Goal: Task Accomplishment & Management: Use online tool/utility

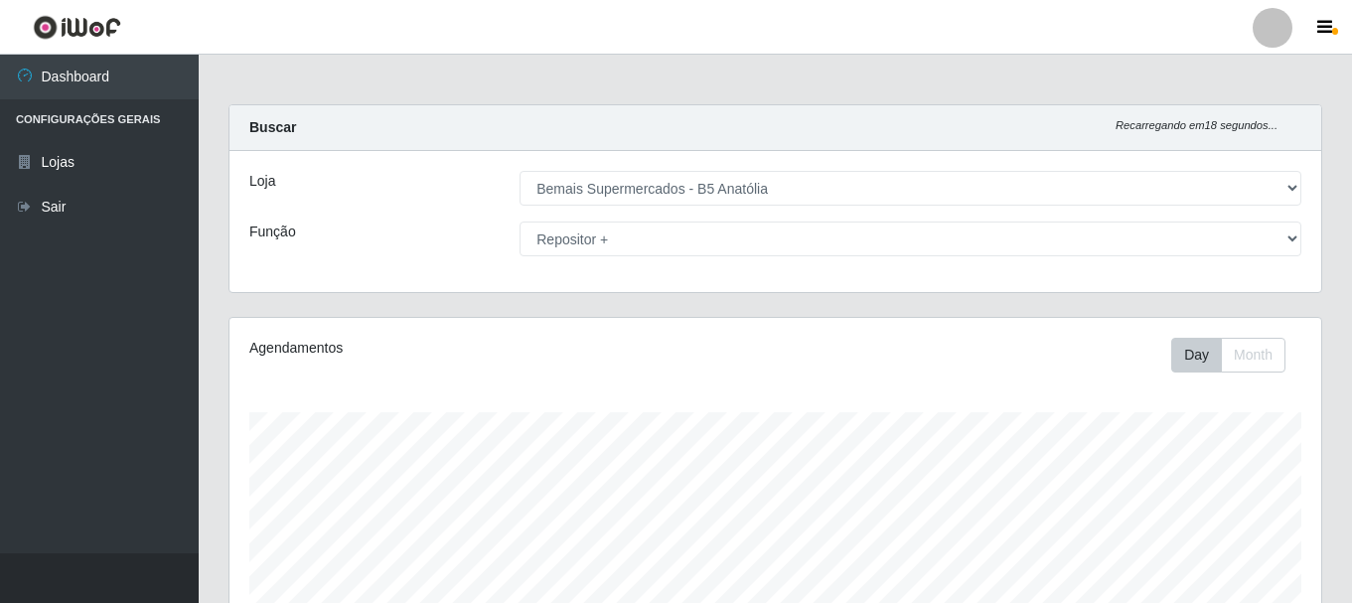
select select "405"
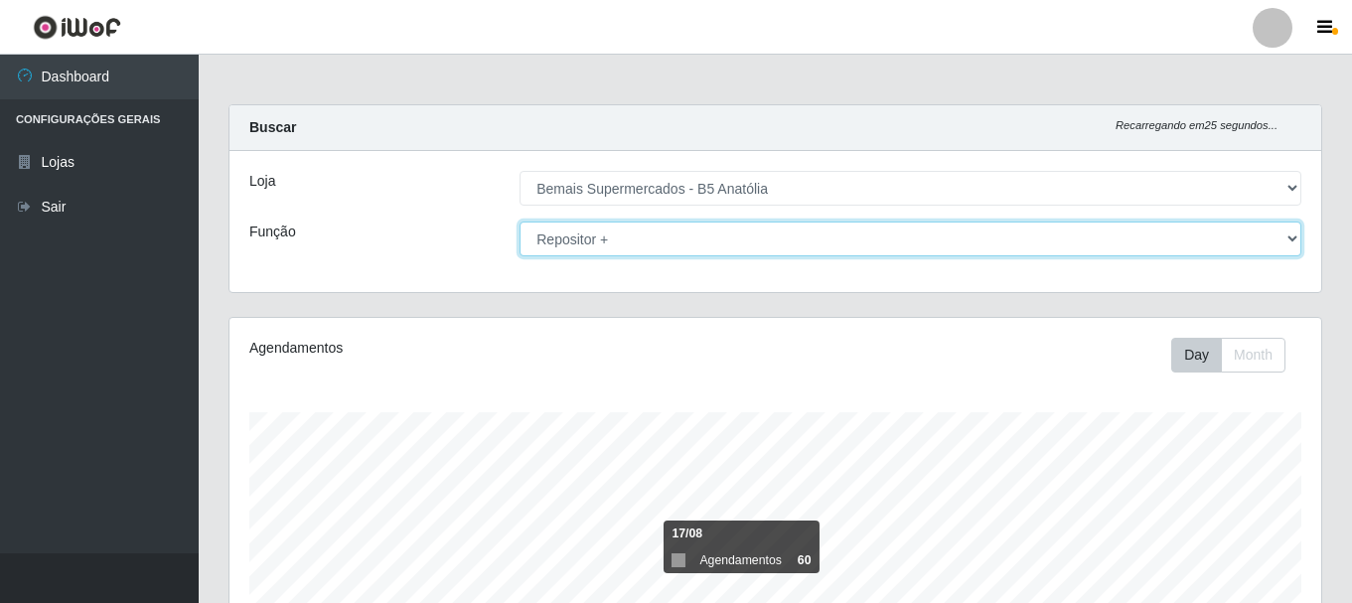
click at [1290, 241] on select "[Selecione...] ASG ASG + ASG ++ Auxiliar de Estacionamento Auxiliar de Estacion…" at bounding box center [910, 238] width 782 height 35
click at [519, 221] on select "[Selecione...] ASG ASG + ASG ++ Auxiliar de Estacionamento Auxiliar de Estacion…" at bounding box center [910, 238] width 782 height 35
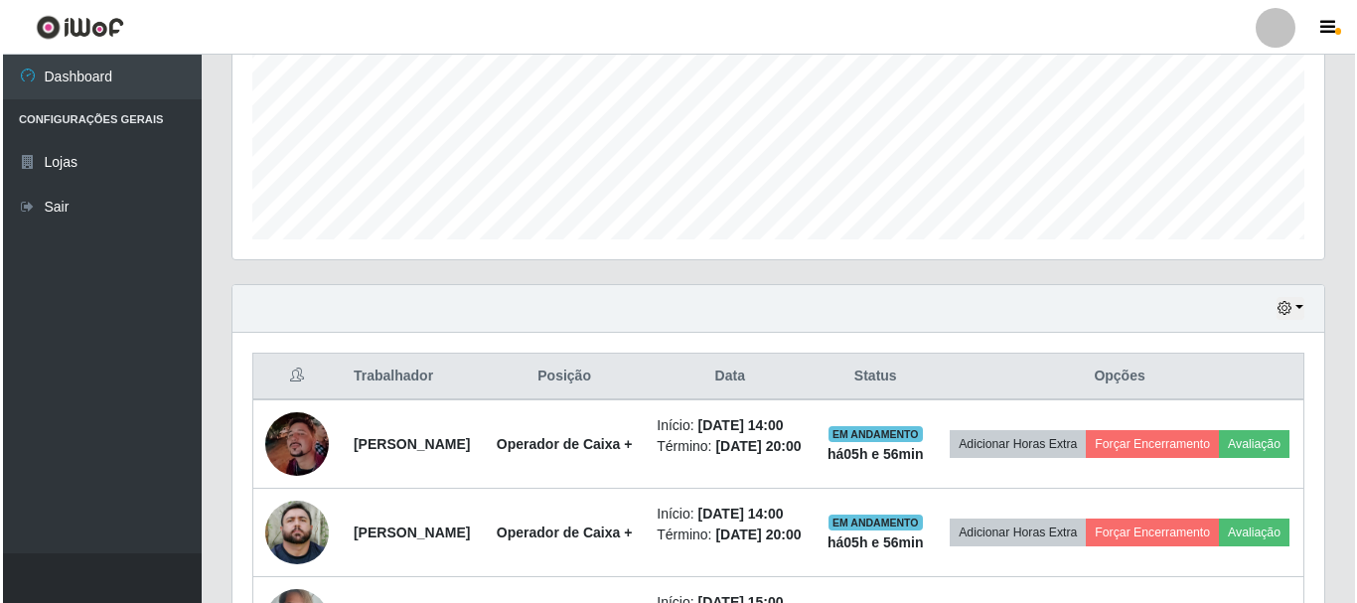
scroll to position [462, 0]
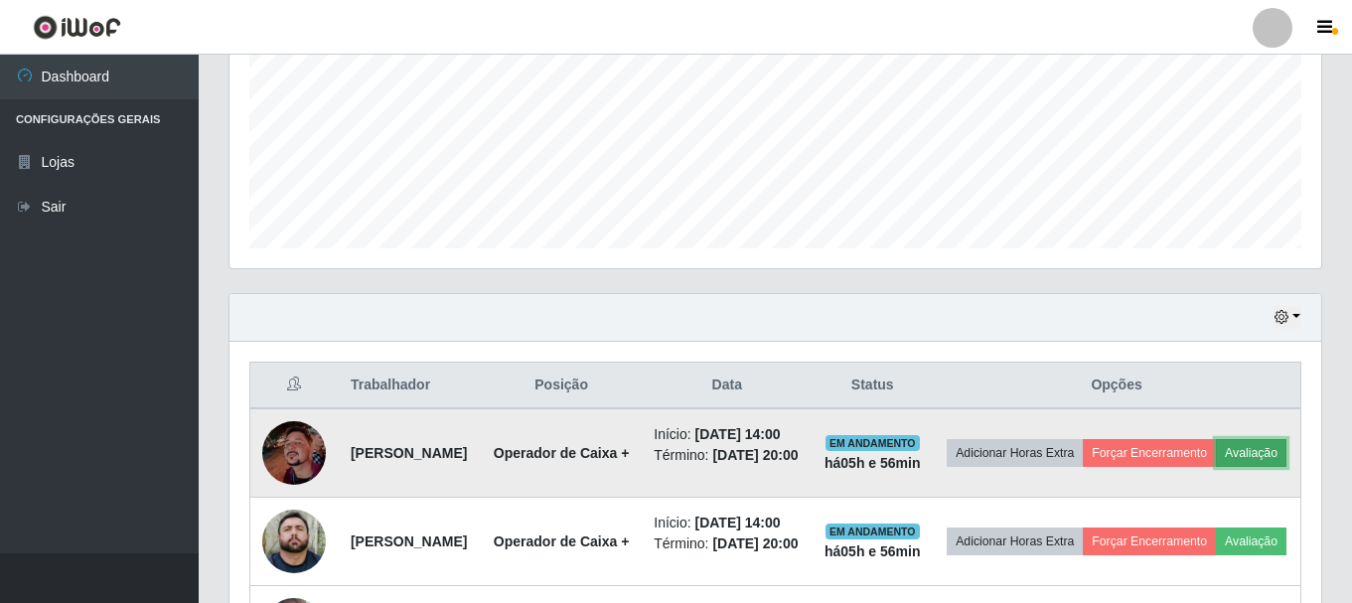
click at [1216, 467] on button "Avaliação" at bounding box center [1251, 453] width 71 height 28
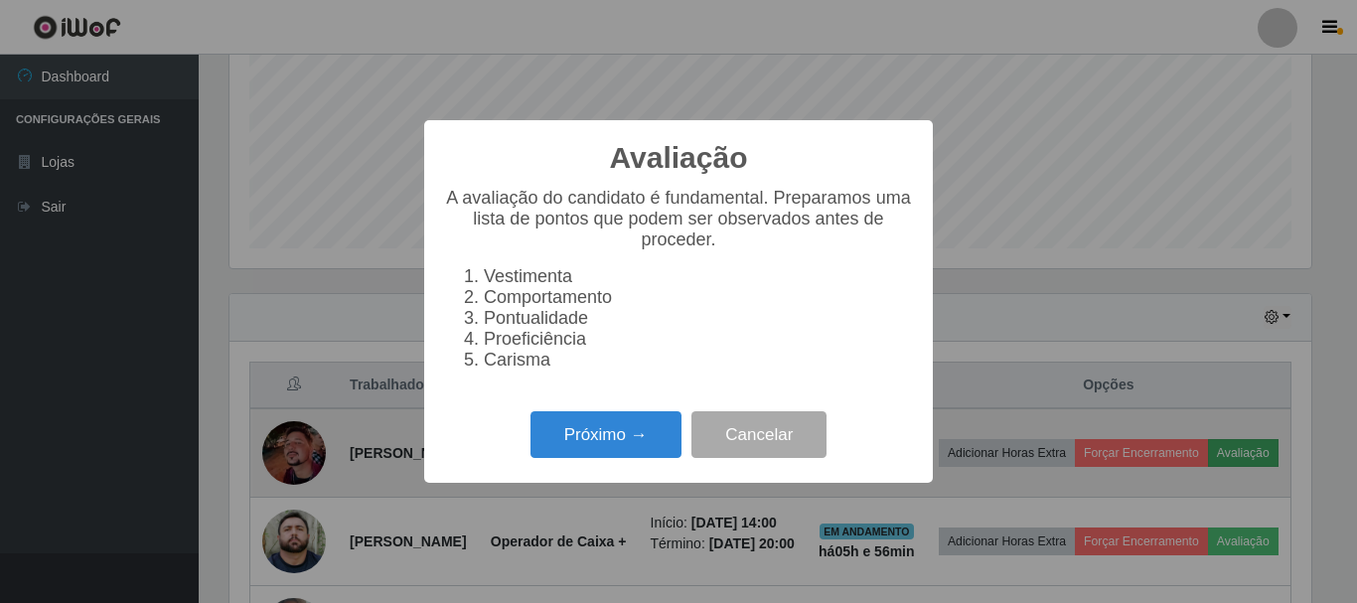
scroll to position [412, 1081]
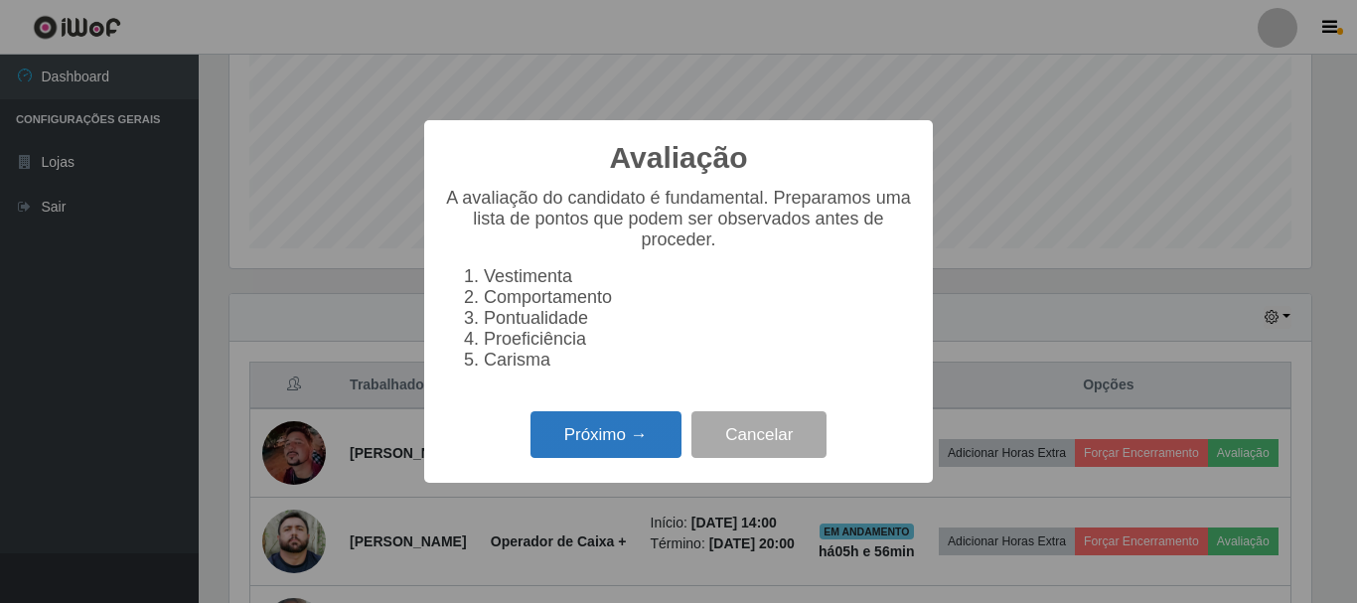
click at [636, 451] on button "Próximo →" at bounding box center [605, 434] width 151 height 47
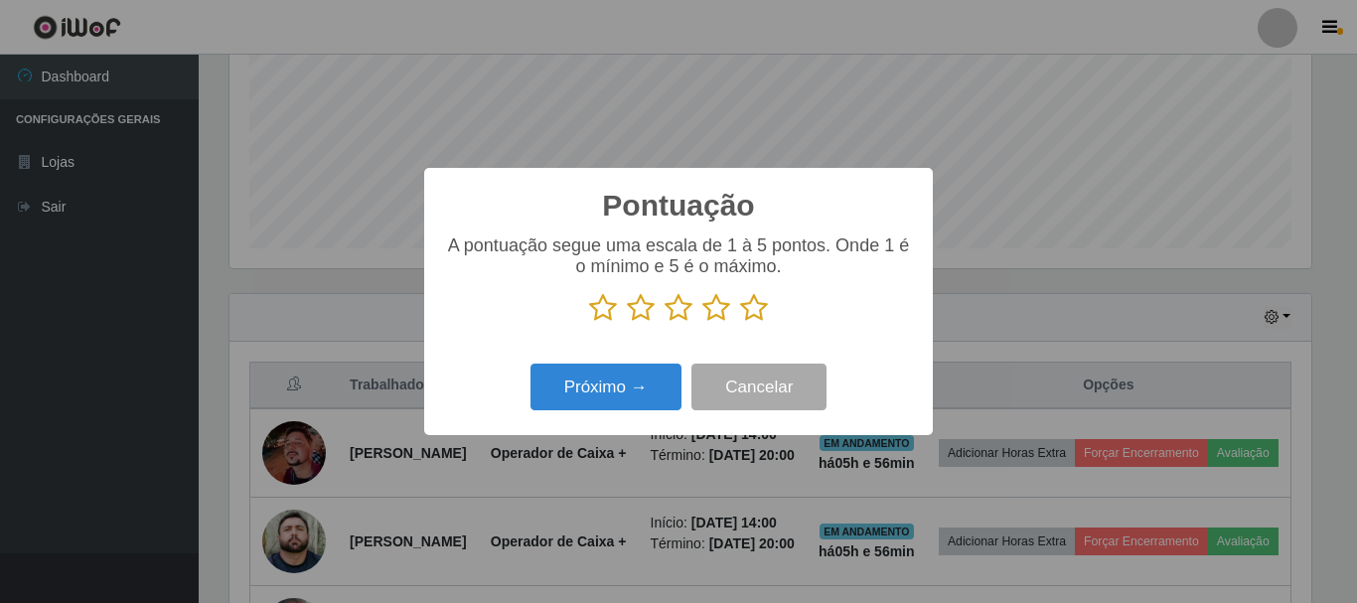
scroll to position [992684, 992015]
click at [748, 312] on icon at bounding box center [754, 308] width 28 height 30
click at [740, 323] on input "radio" at bounding box center [740, 323] width 0 height 0
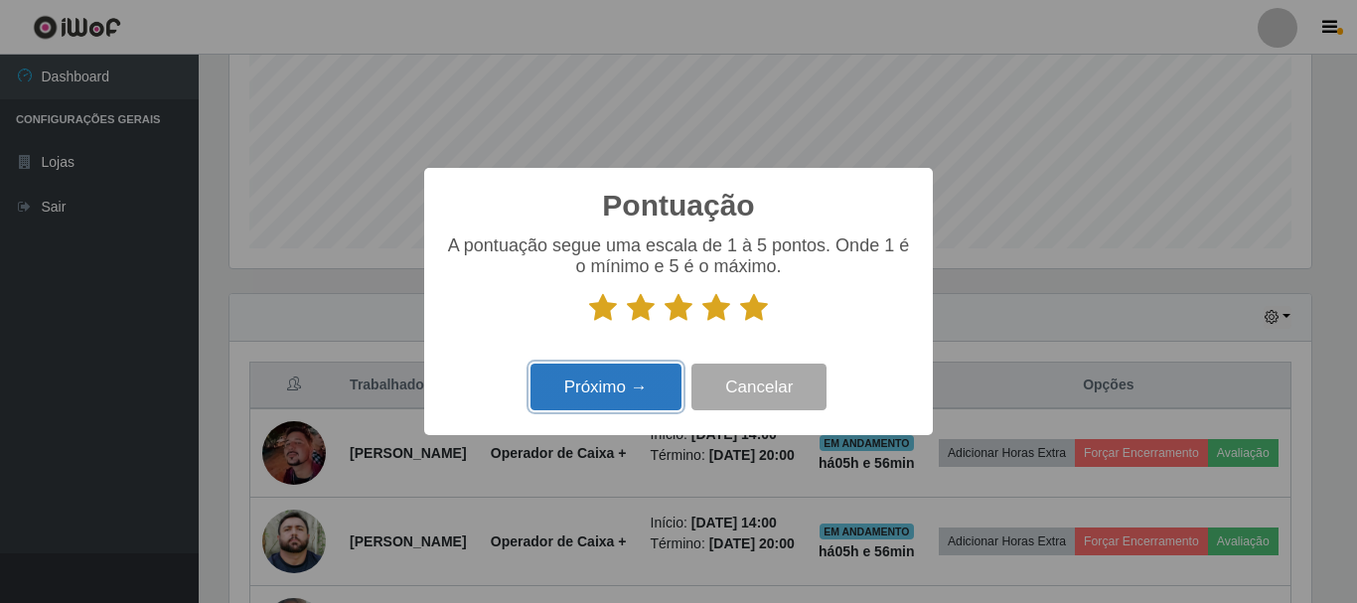
click at [639, 374] on button "Próximo →" at bounding box center [605, 386] width 151 height 47
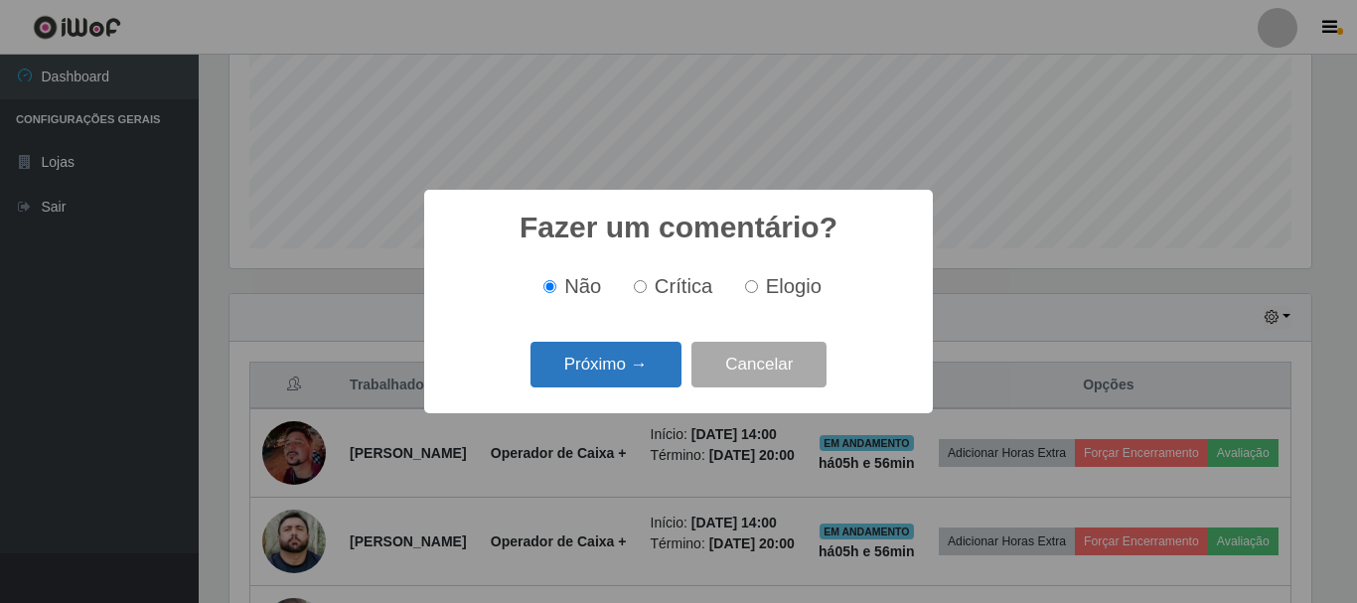
click at [638, 377] on button "Próximo →" at bounding box center [605, 365] width 151 height 47
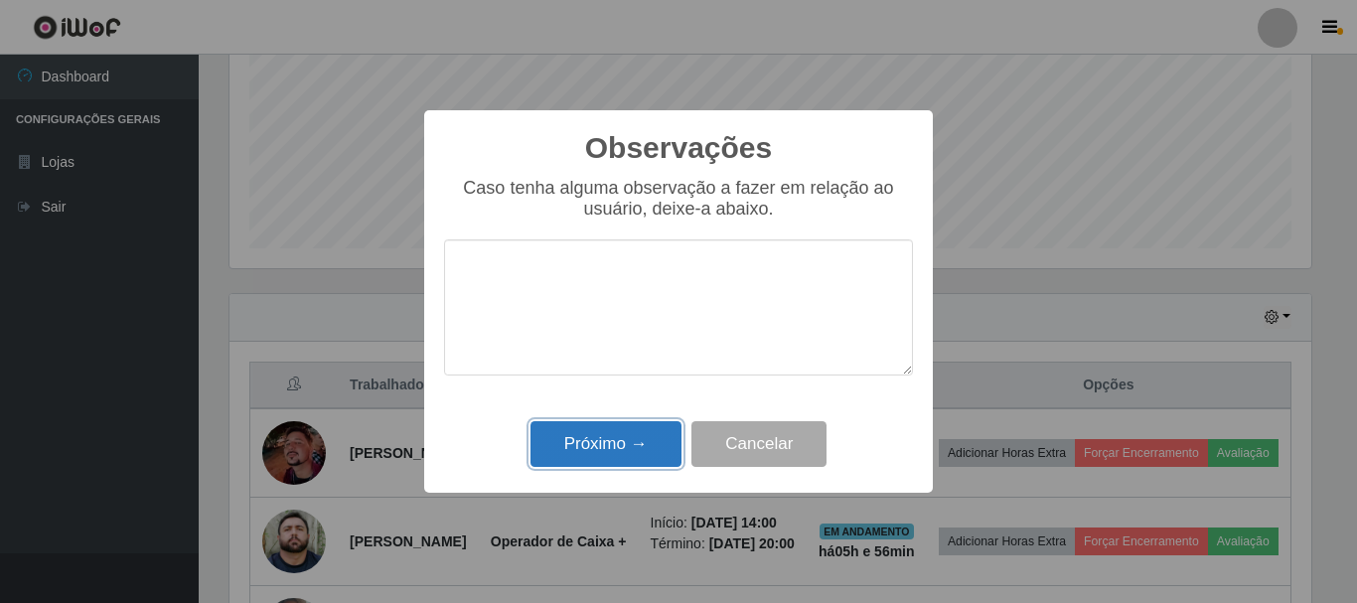
click at [641, 442] on button "Próximo →" at bounding box center [605, 444] width 151 height 47
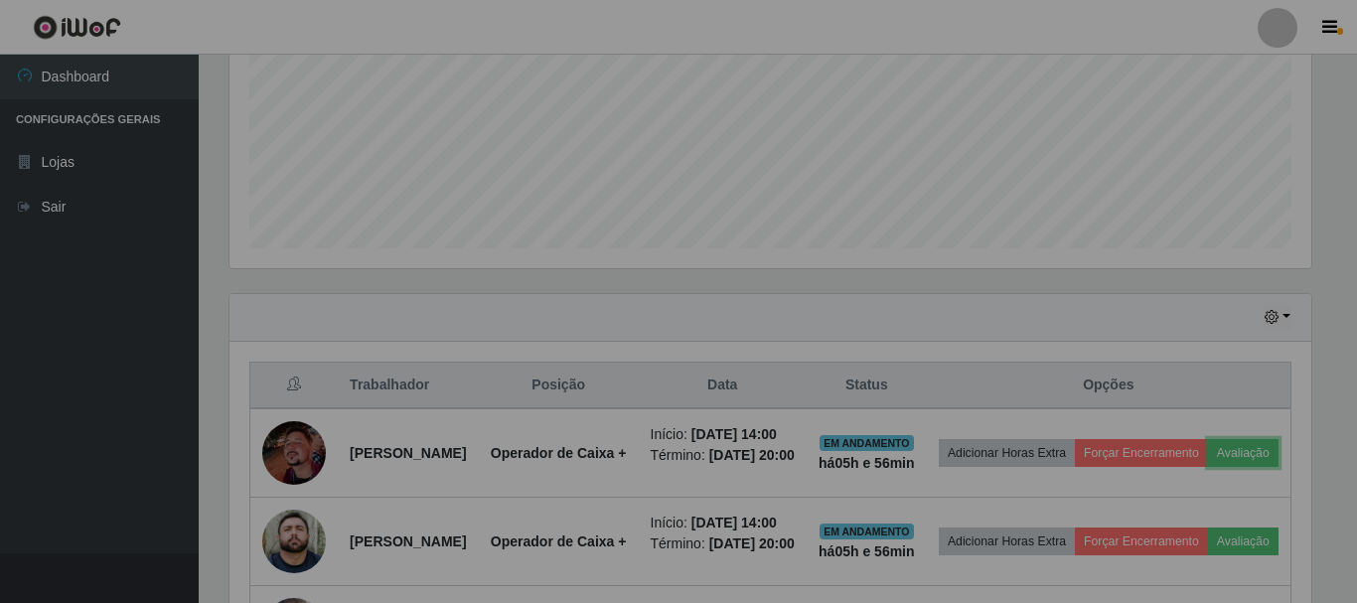
scroll to position [412, 1091]
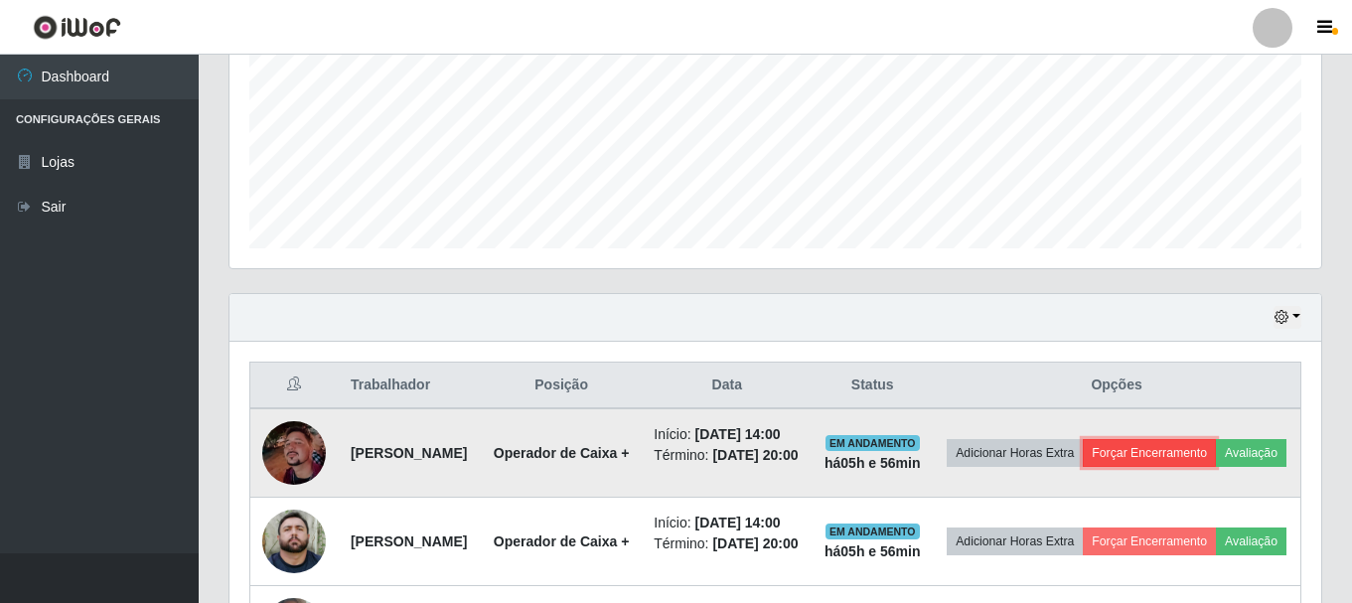
click at [1216, 458] on button "Forçar Encerramento" at bounding box center [1148, 453] width 133 height 28
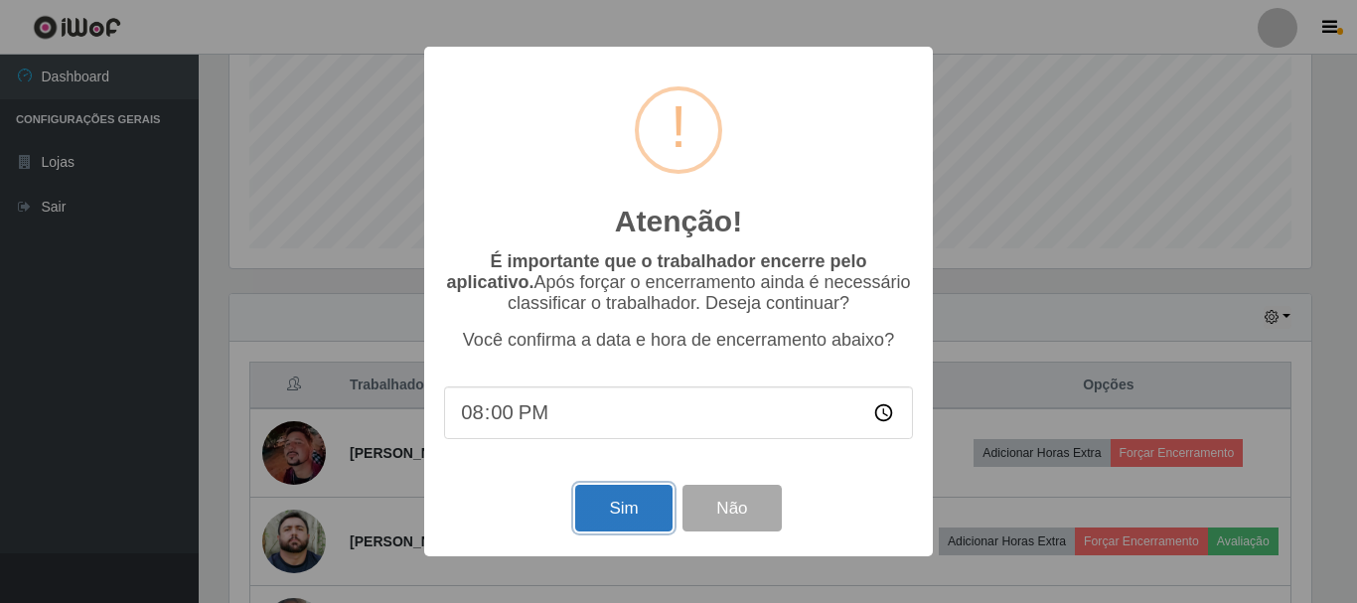
click at [638, 513] on button "Sim" at bounding box center [623, 508] width 96 height 47
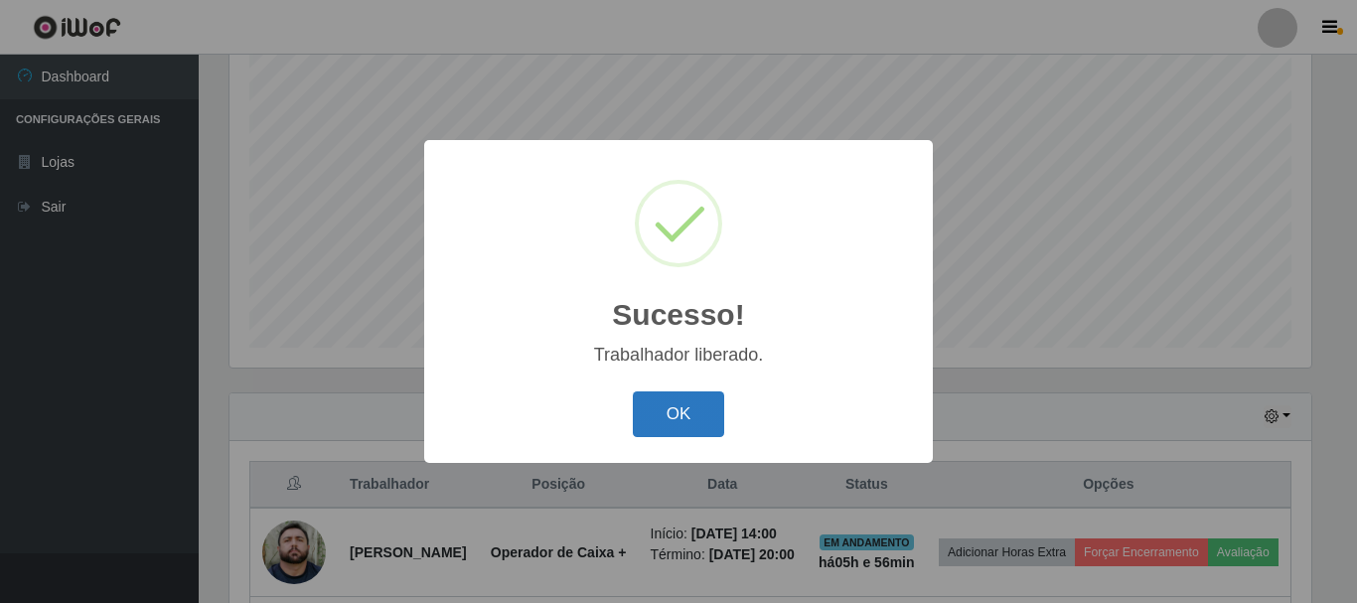
click at [702, 408] on button "OK" at bounding box center [679, 414] width 92 height 47
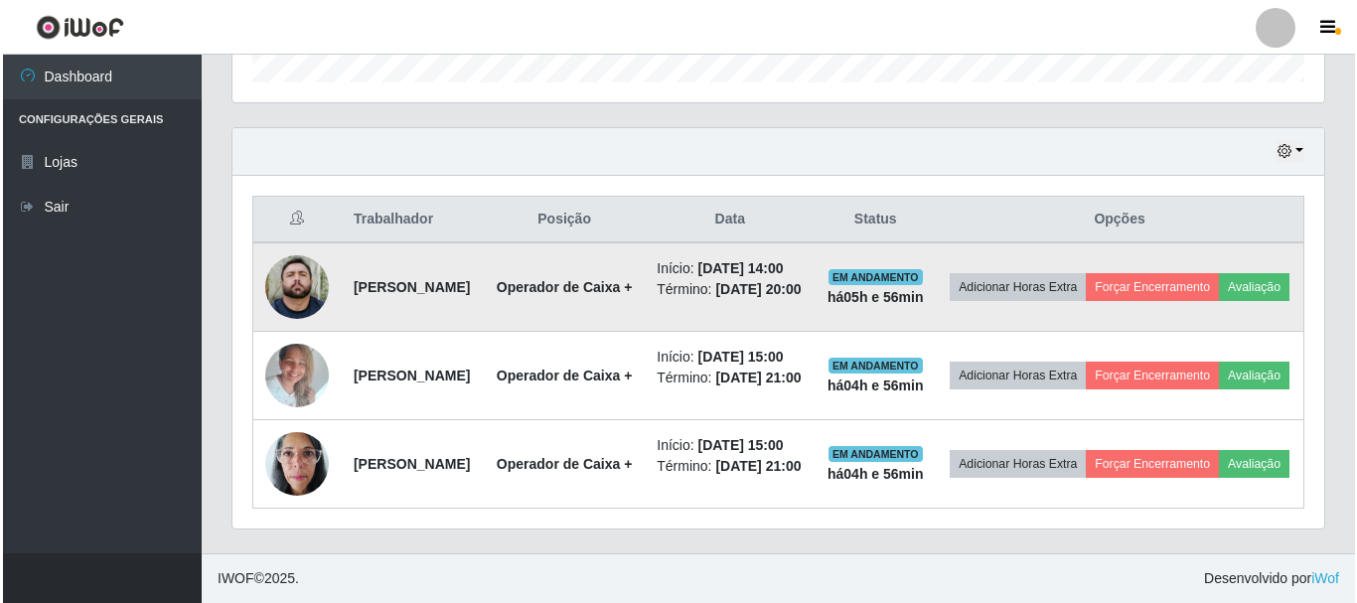
scroll to position [660, 0]
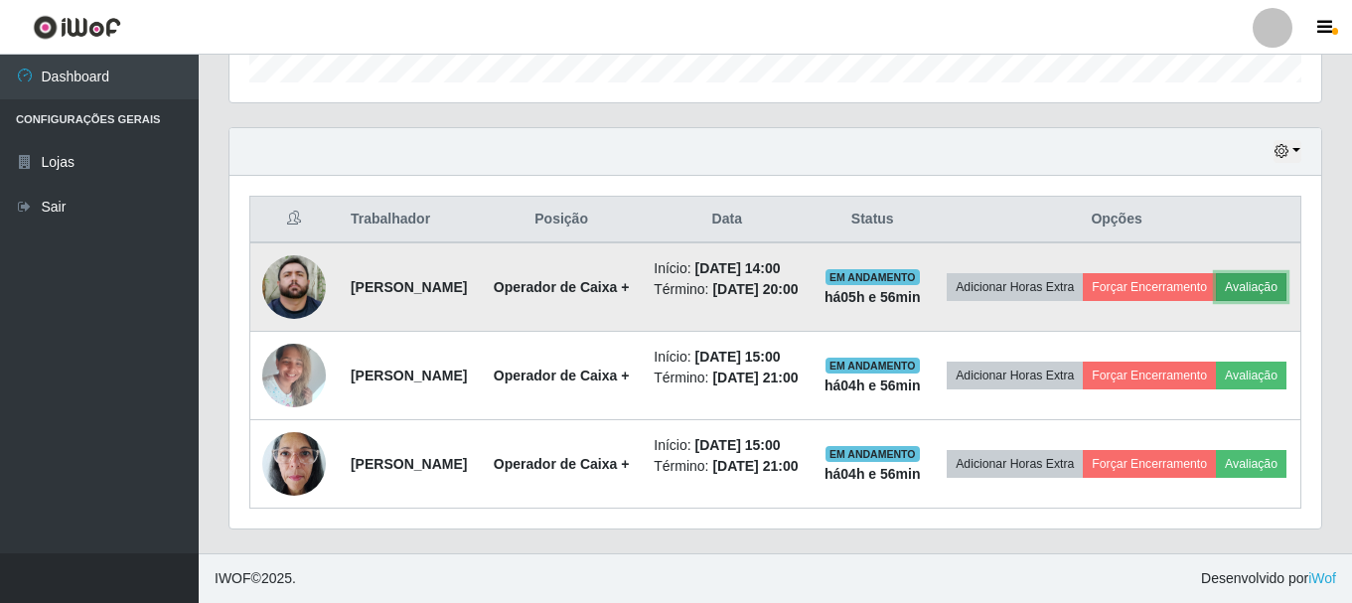
click at [1216, 284] on button "Avaliação" at bounding box center [1251, 287] width 71 height 28
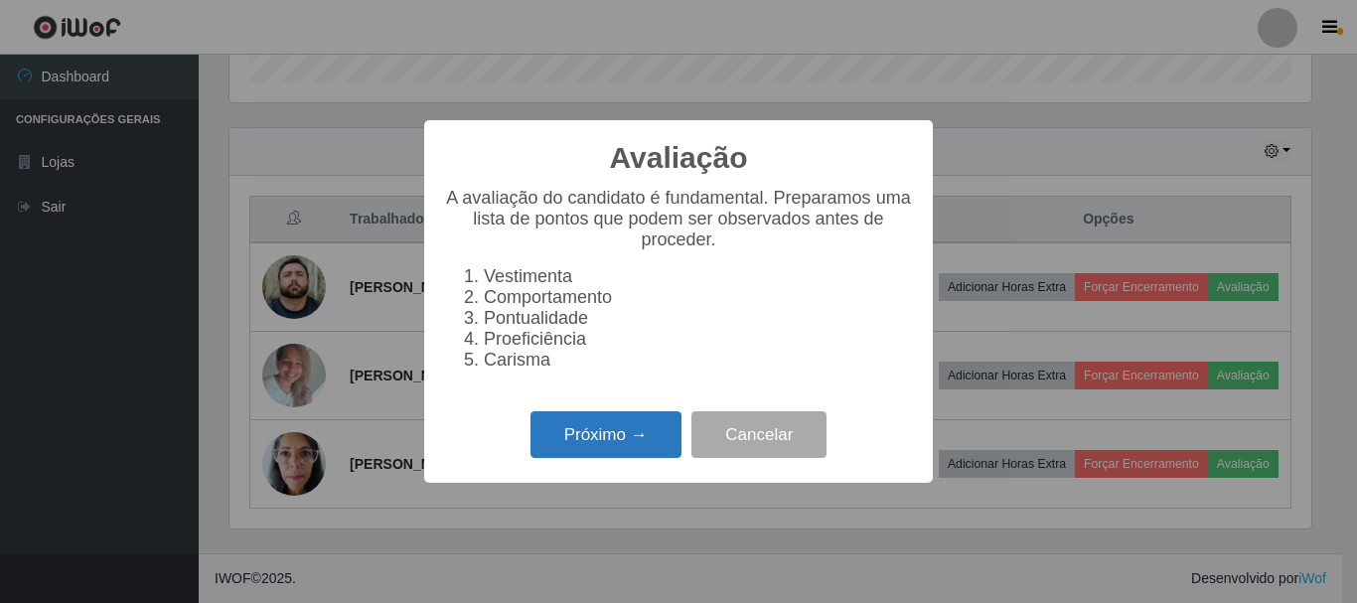
click at [635, 450] on button "Próximo →" at bounding box center [605, 434] width 151 height 47
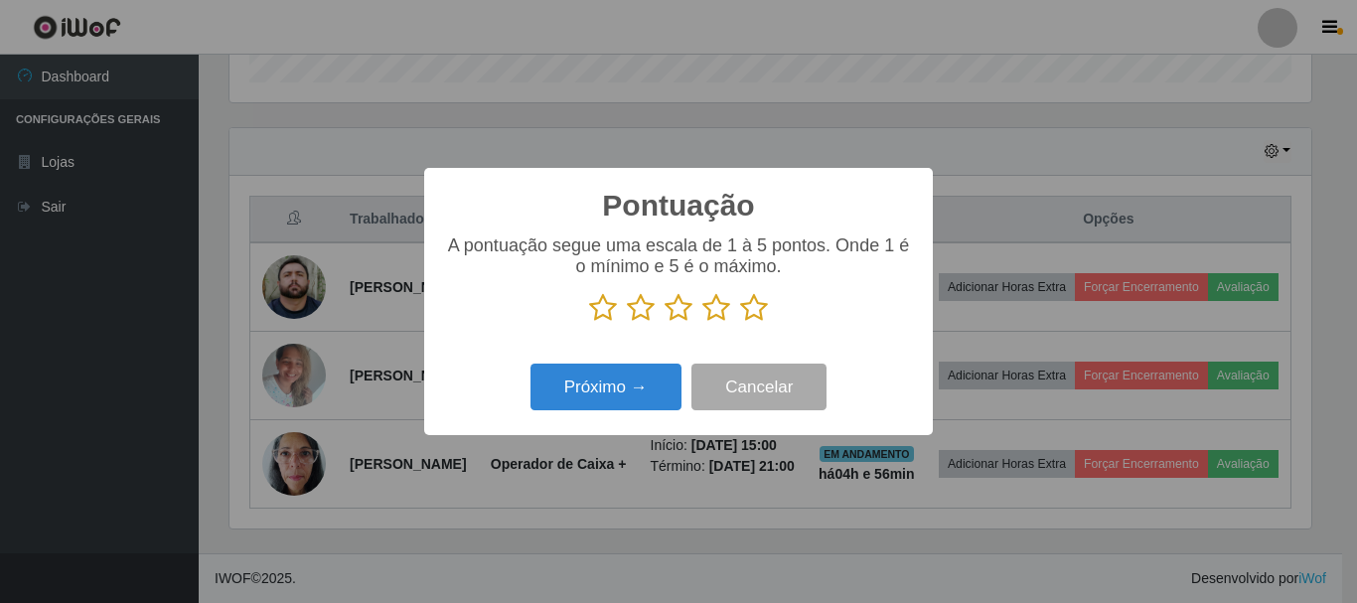
click at [758, 308] on icon at bounding box center [754, 308] width 28 height 30
click at [740, 323] on input "radio" at bounding box center [740, 323] width 0 height 0
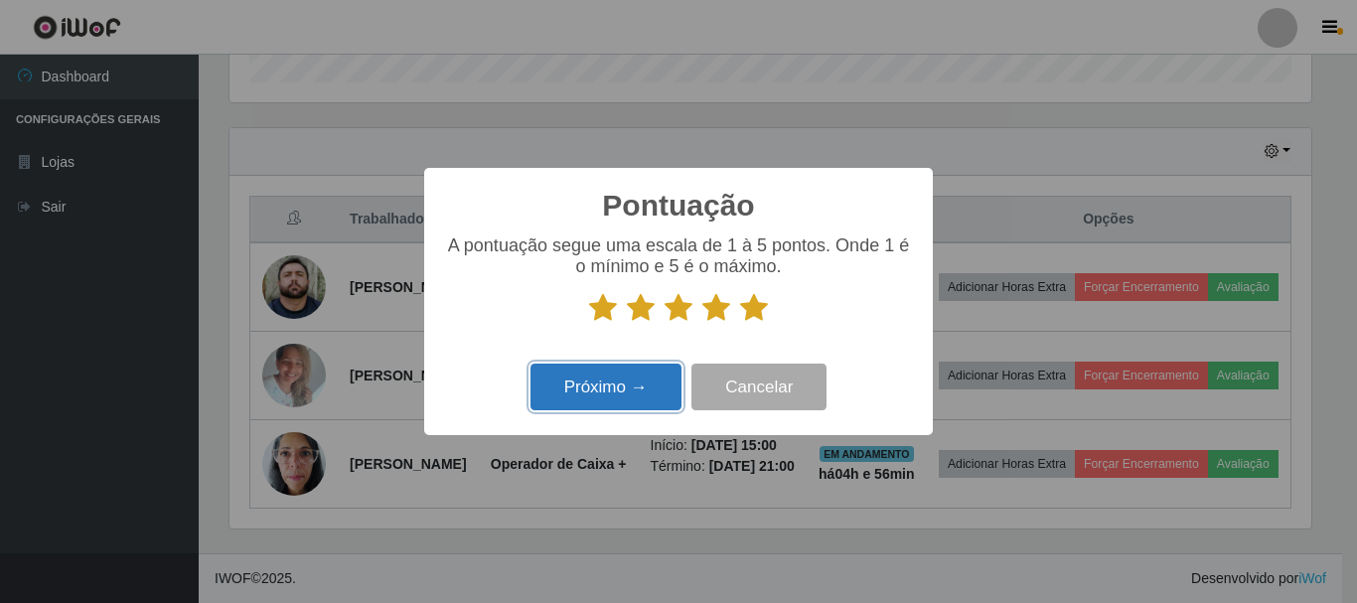
click at [598, 398] on button "Próximo →" at bounding box center [605, 386] width 151 height 47
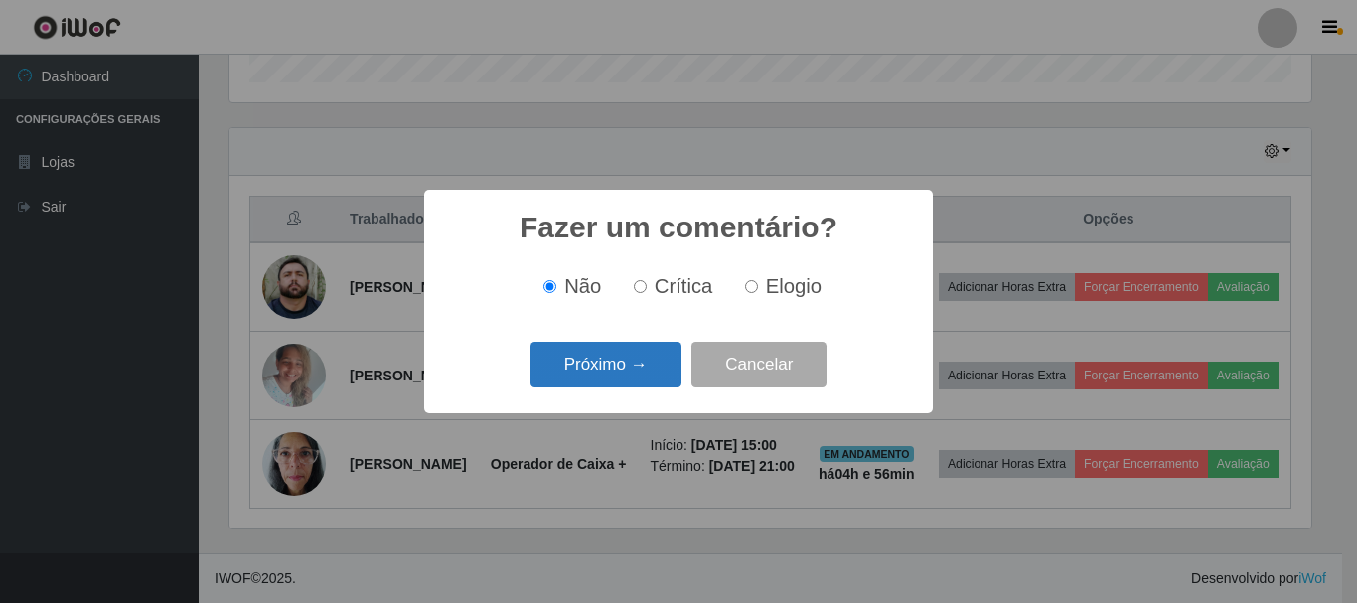
click at [606, 367] on button "Próximo →" at bounding box center [605, 365] width 151 height 47
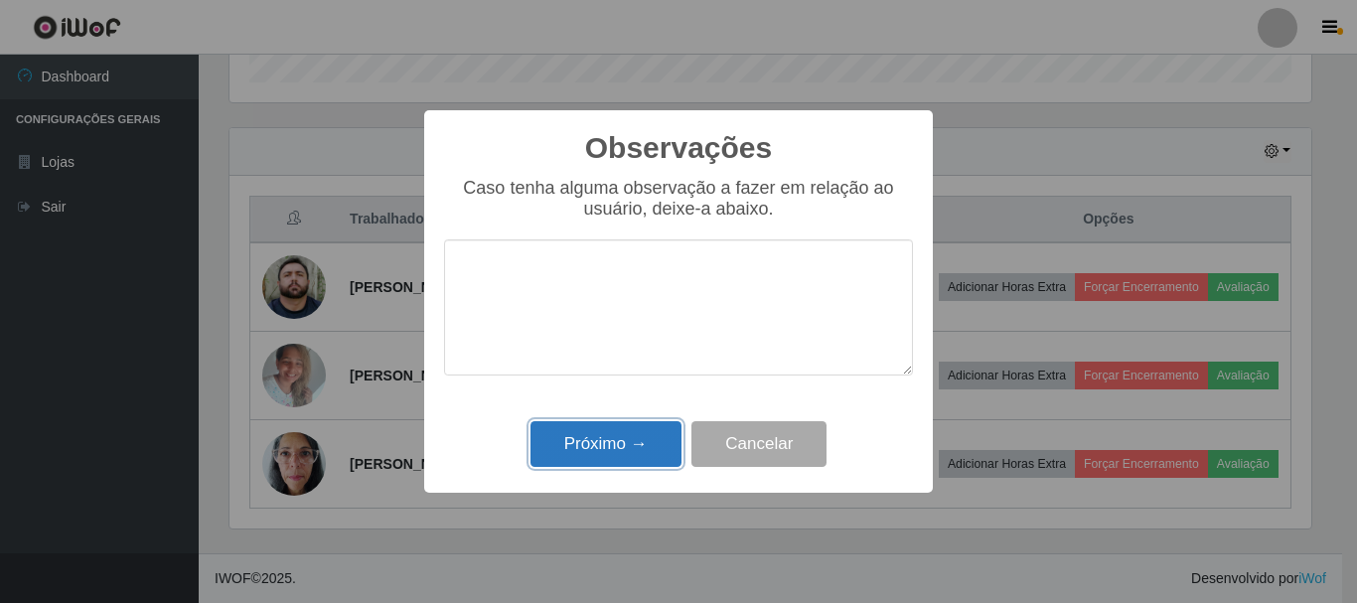
click at [625, 437] on button "Próximo →" at bounding box center [605, 444] width 151 height 47
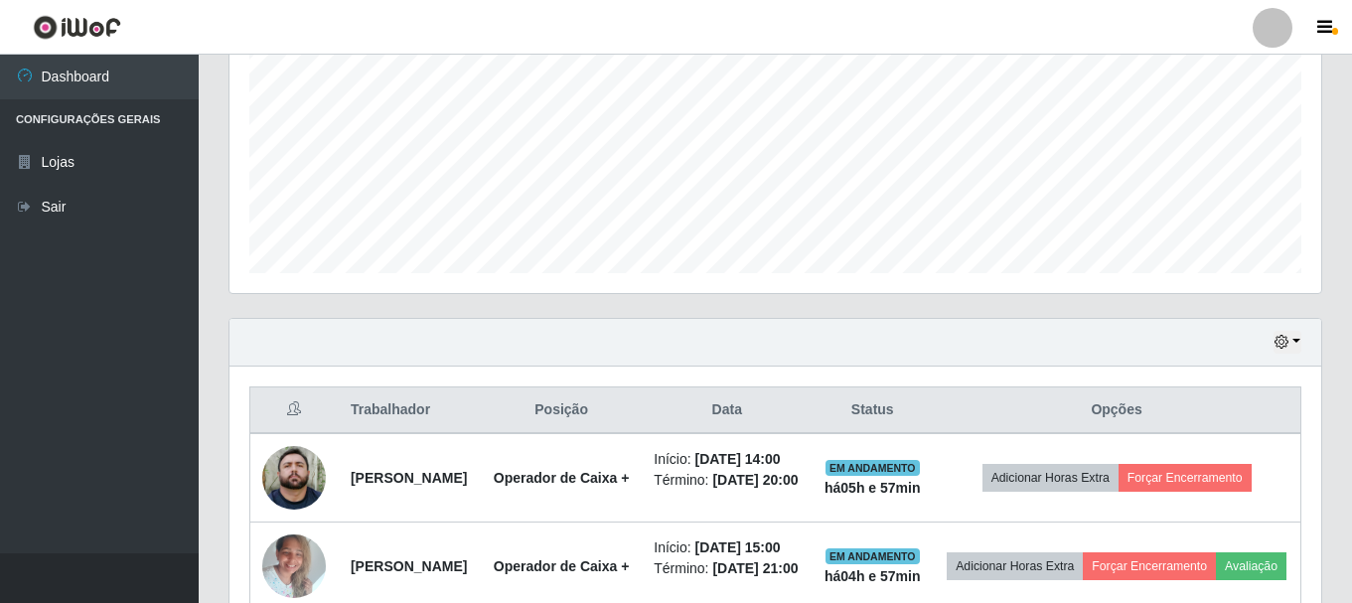
scroll to position [536, 0]
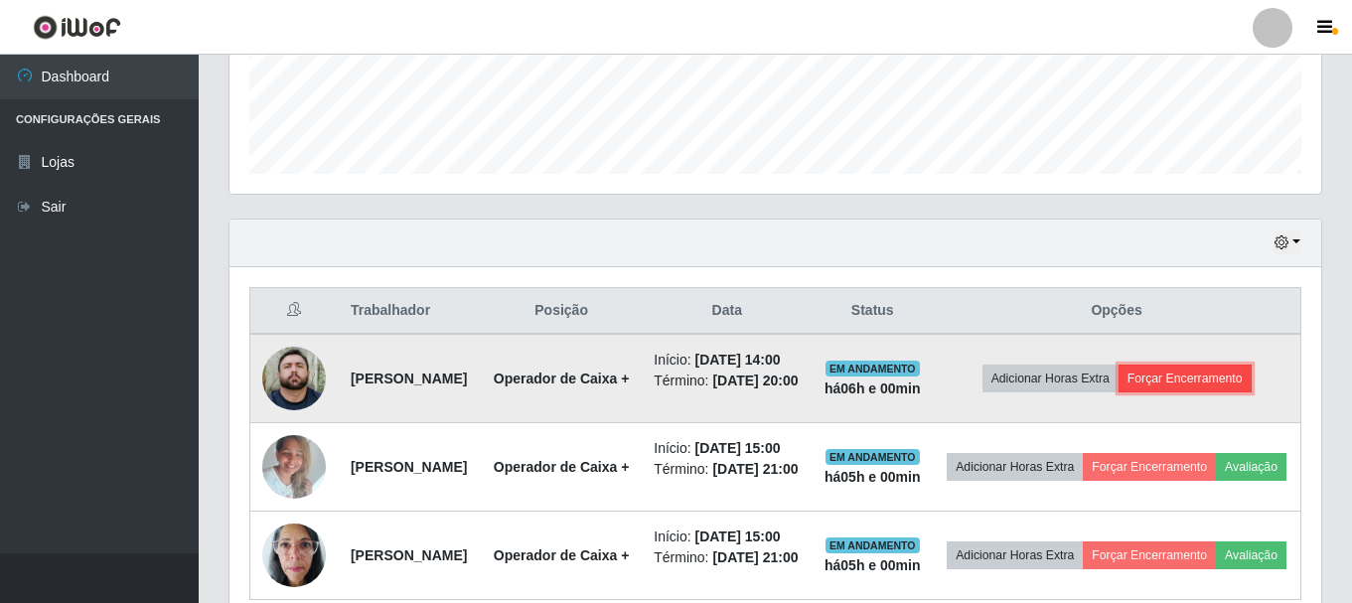
click at [1212, 392] on button "Forçar Encerramento" at bounding box center [1184, 378] width 133 height 28
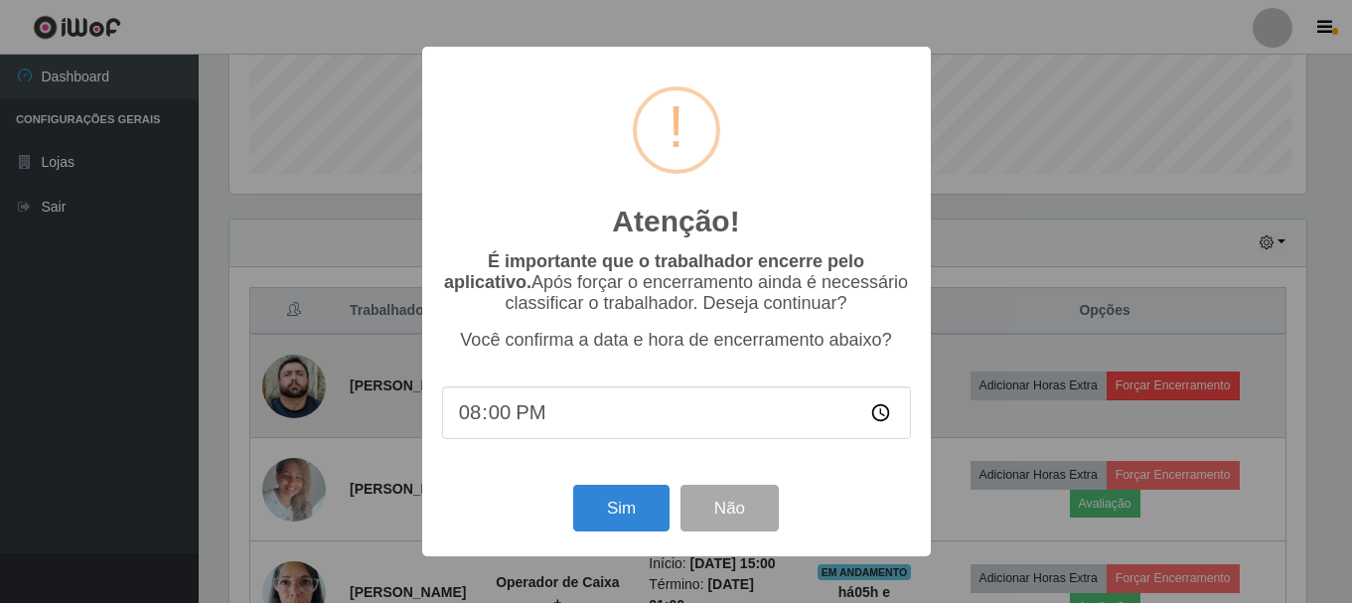
scroll to position [412, 1081]
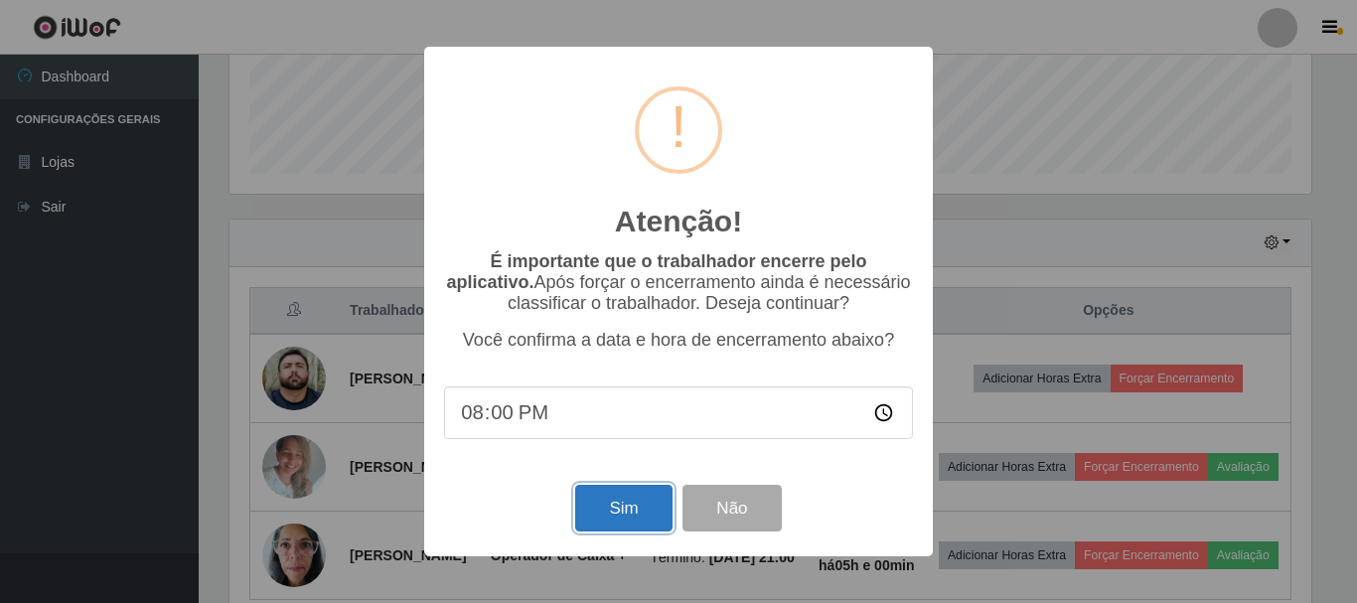
click at [622, 517] on button "Sim" at bounding box center [623, 508] width 96 height 47
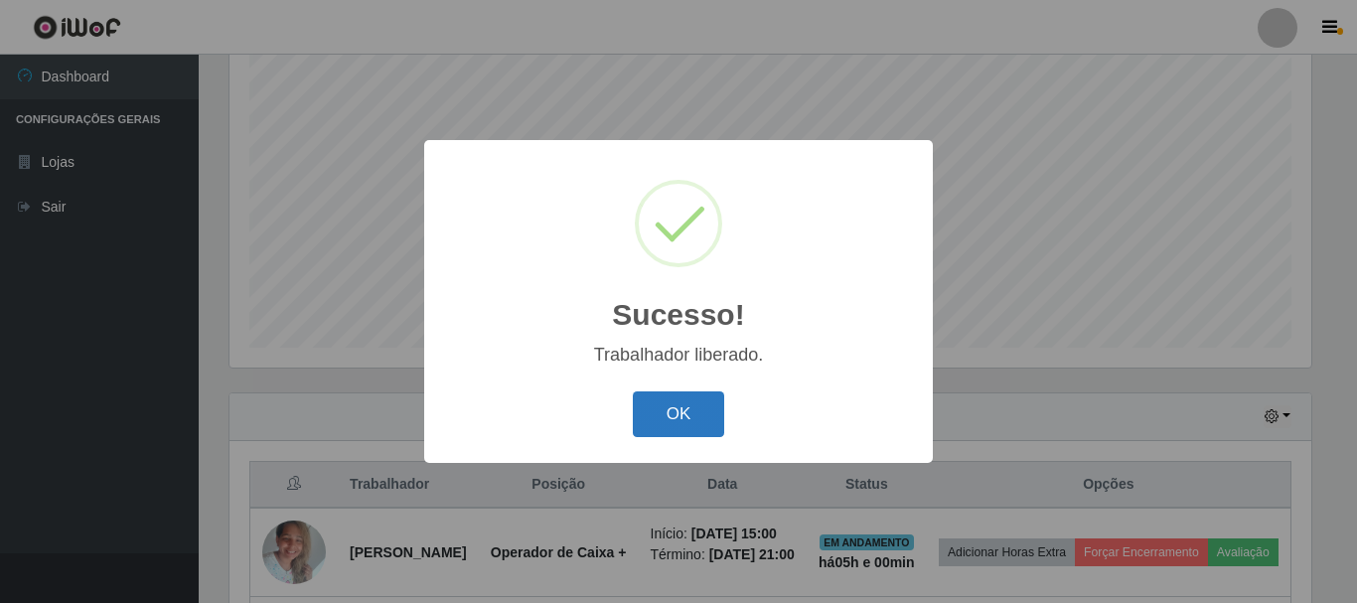
click at [705, 413] on button "OK" at bounding box center [679, 414] width 92 height 47
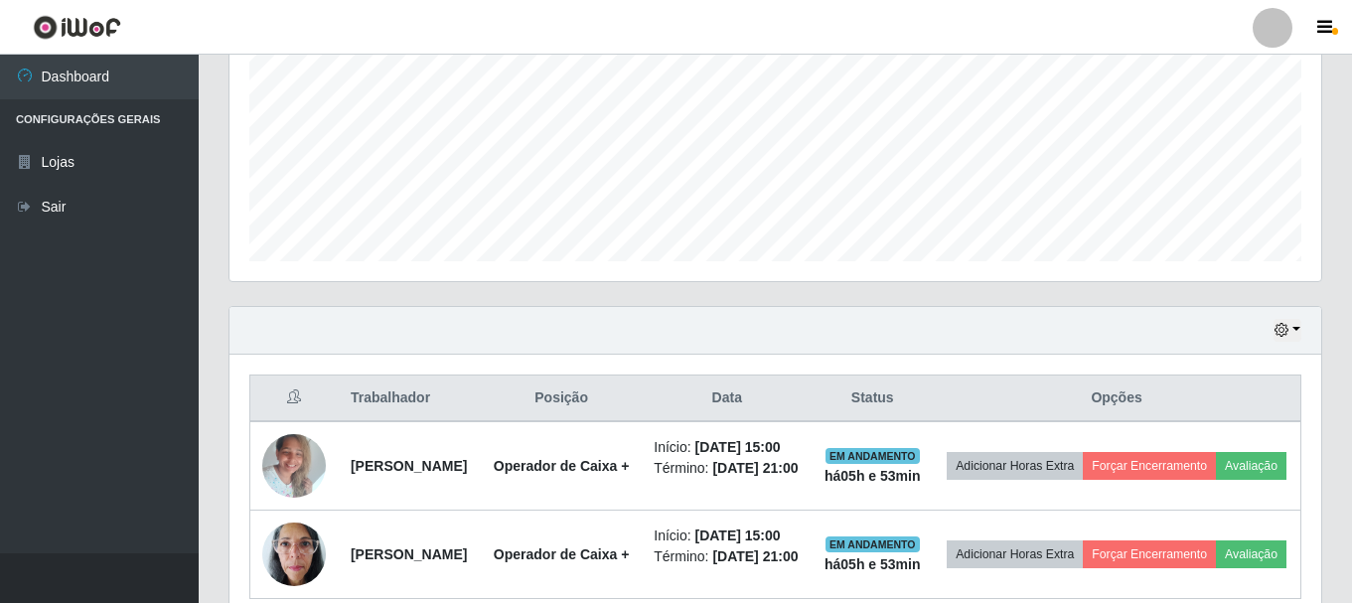
scroll to position [596, 0]
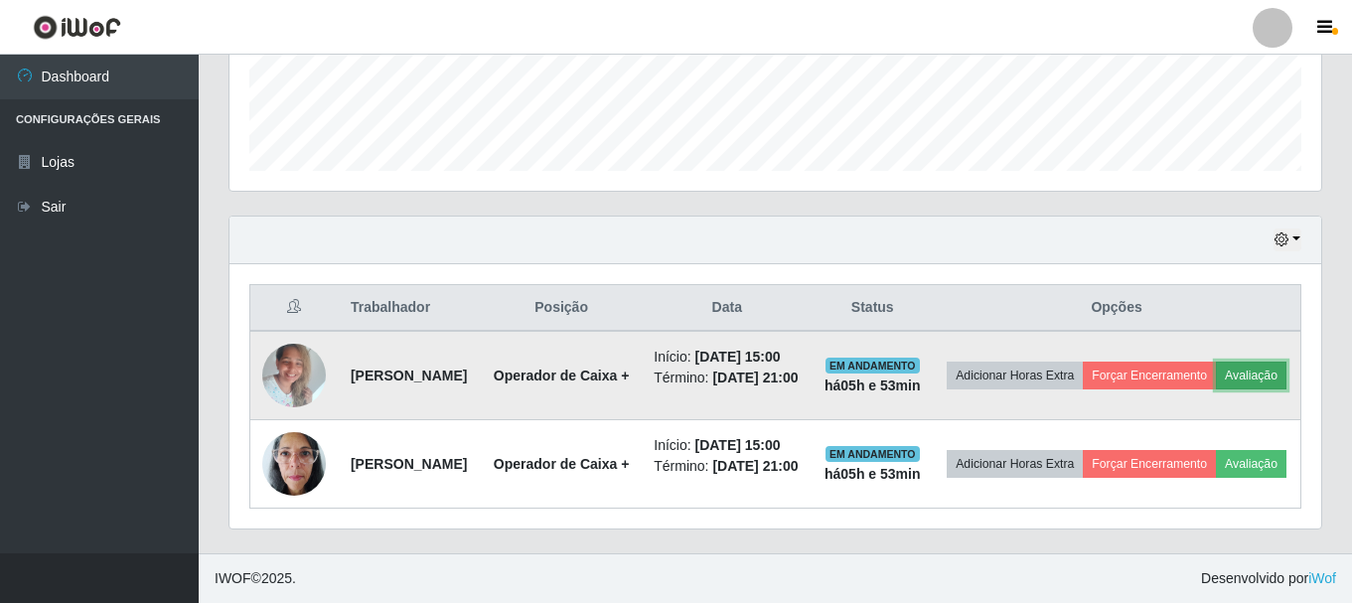
click at [1216, 361] on button "Avaliação" at bounding box center [1251, 375] width 71 height 28
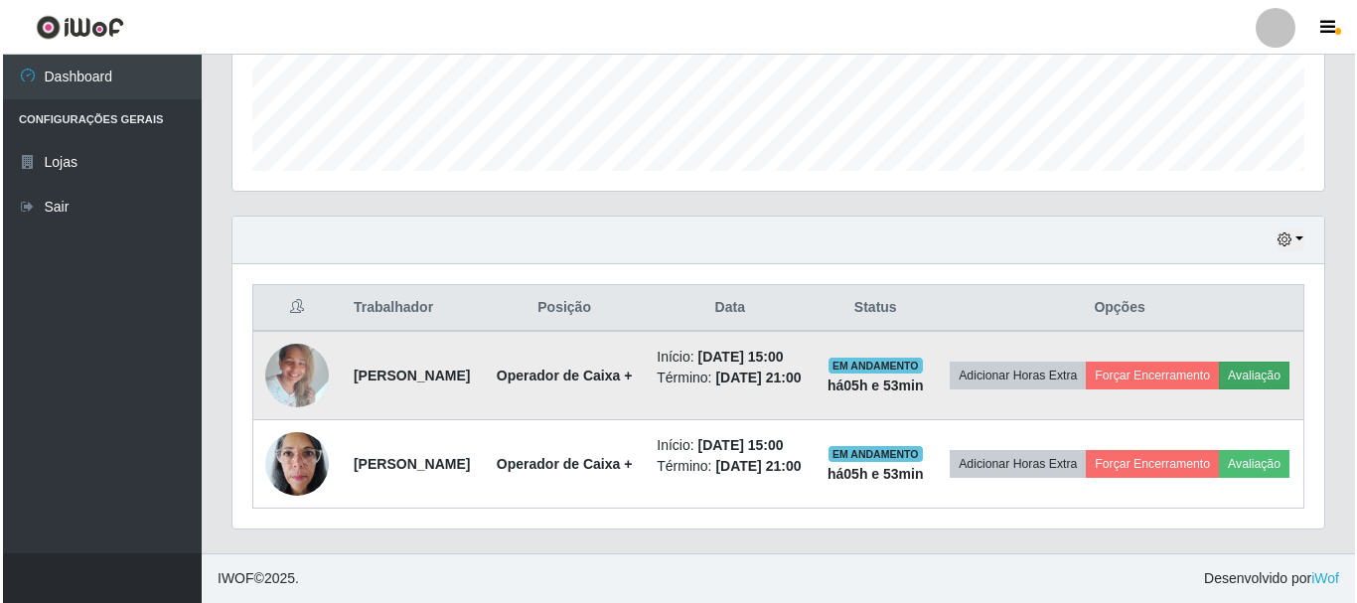
scroll to position [412, 1081]
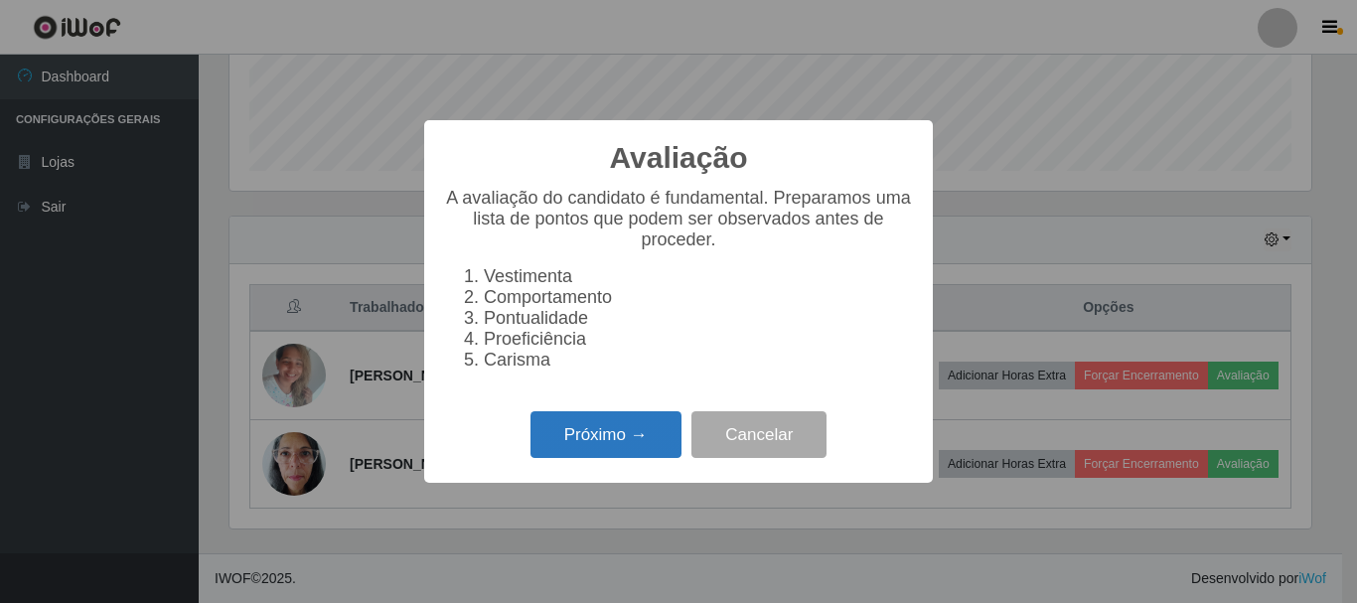
click at [644, 450] on button "Próximo →" at bounding box center [605, 434] width 151 height 47
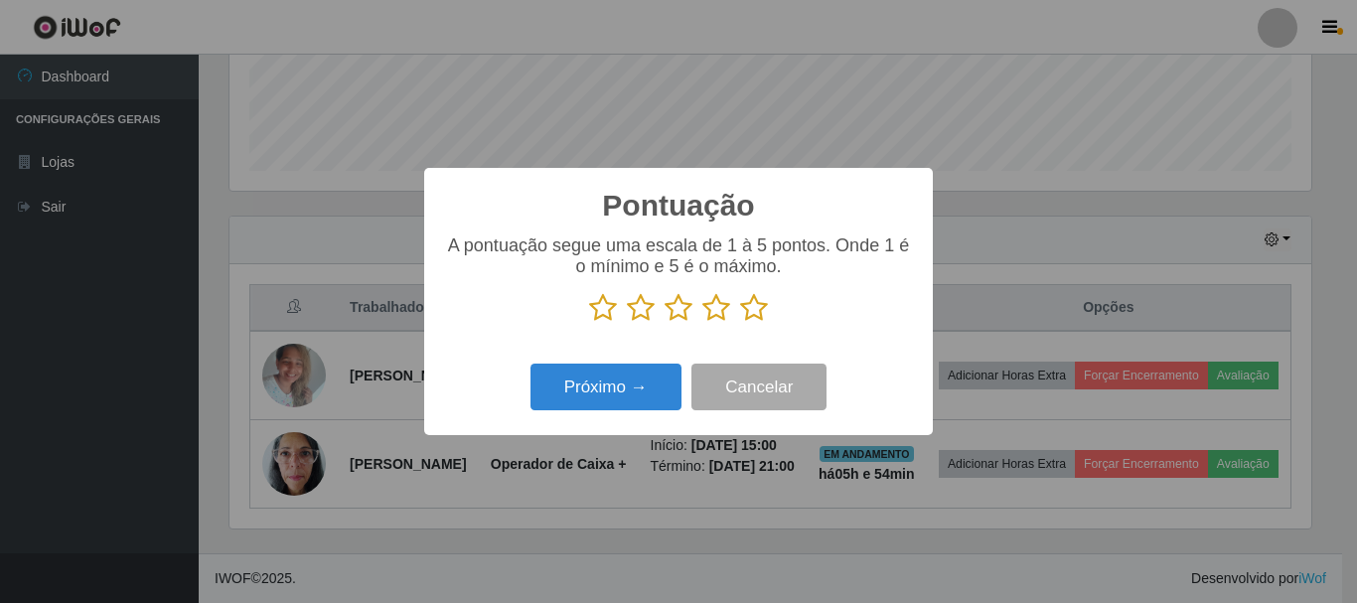
click at [762, 309] on icon at bounding box center [754, 308] width 28 height 30
click at [740, 323] on input "radio" at bounding box center [740, 323] width 0 height 0
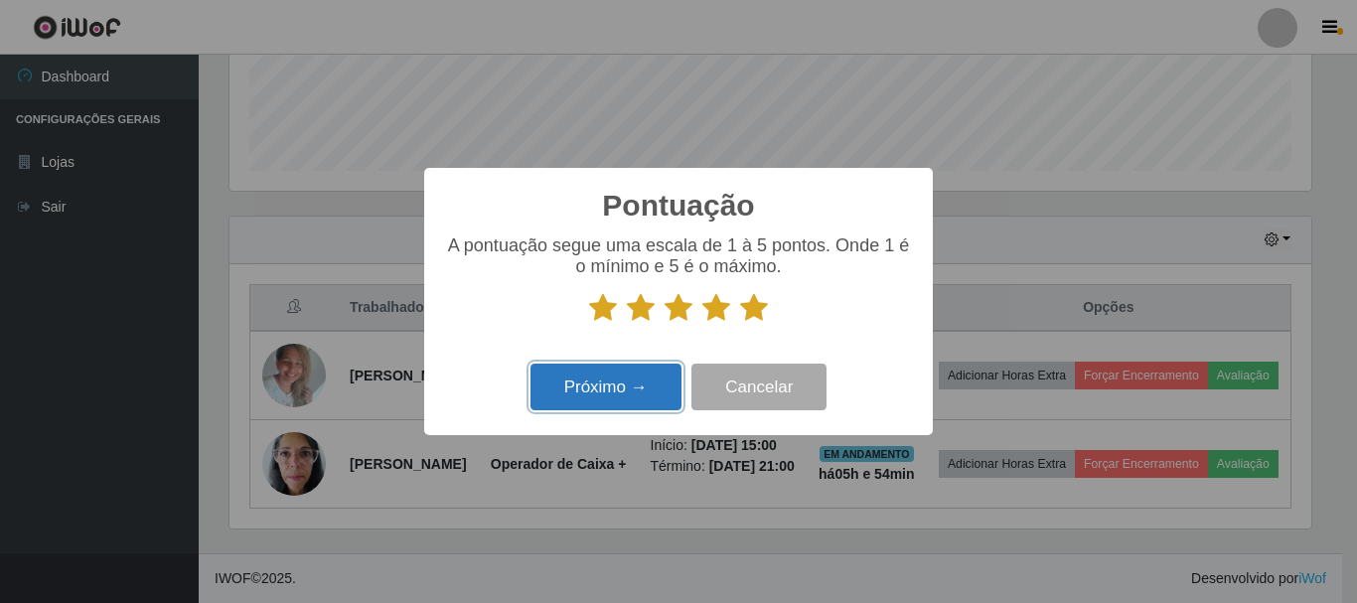
click at [624, 407] on button "Próximo →" at bounding box center [605, 386] width 151 height 47
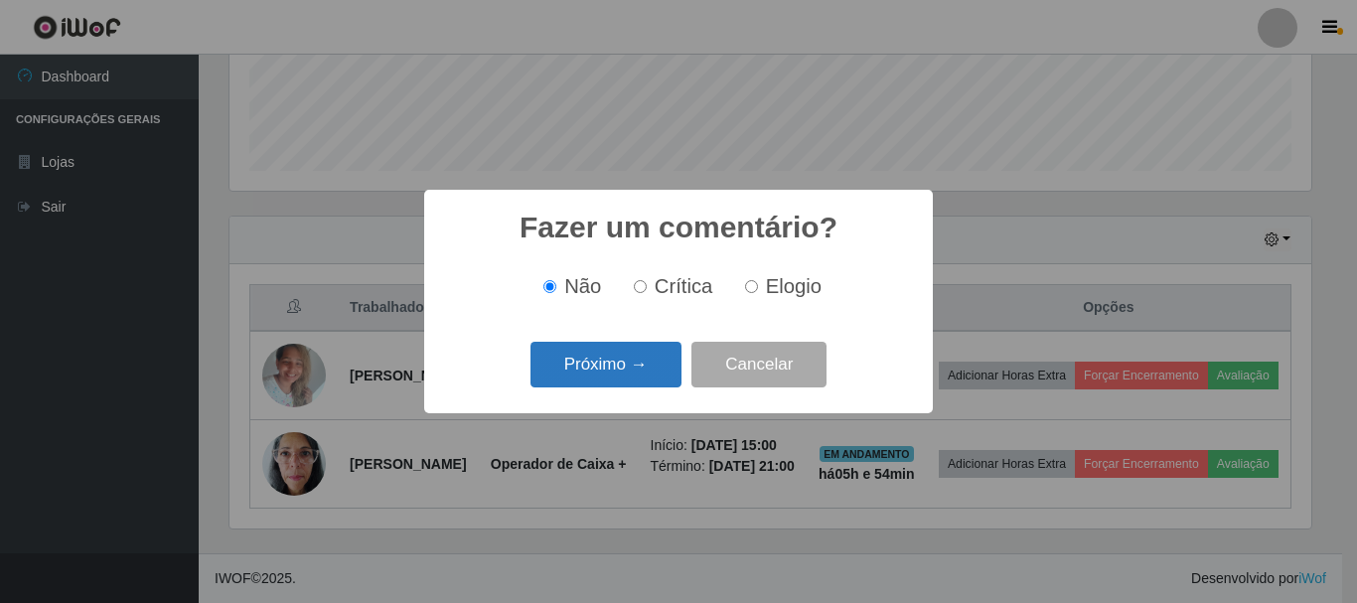
click at [647, 360] on button "Próximo →" at bounding box center [605, 365] width 151 height 47
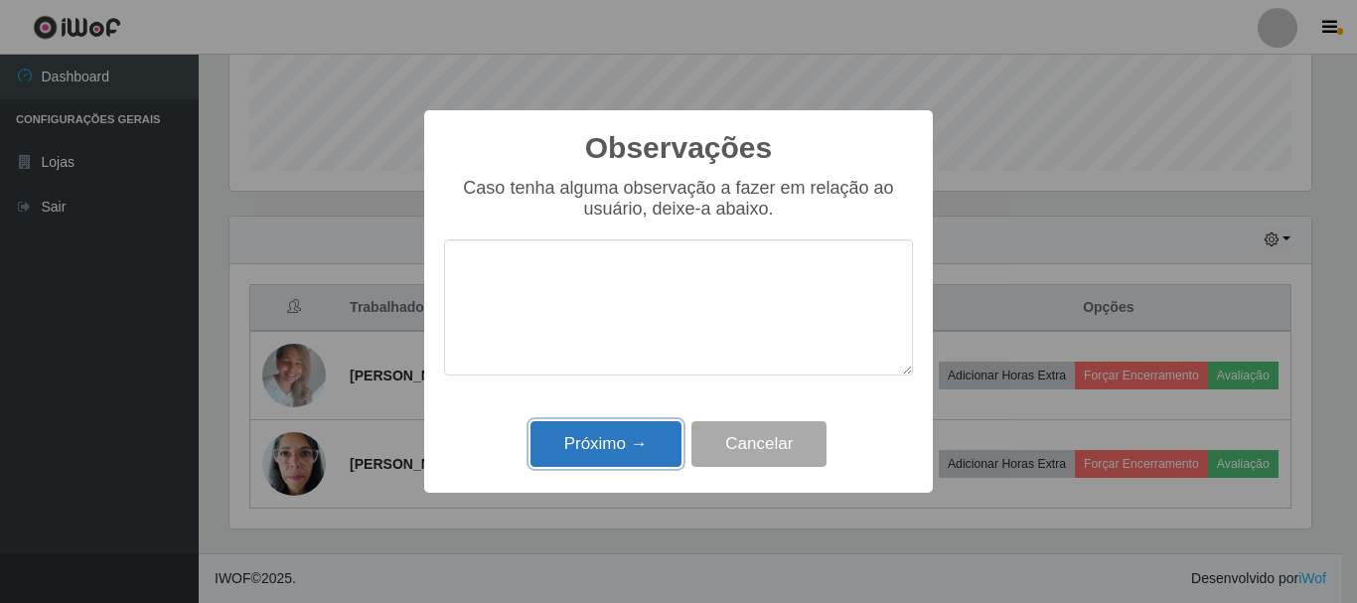
click at [646, 446] on button "Próximo →" at bounding box center [605, 444] width 151 height 47
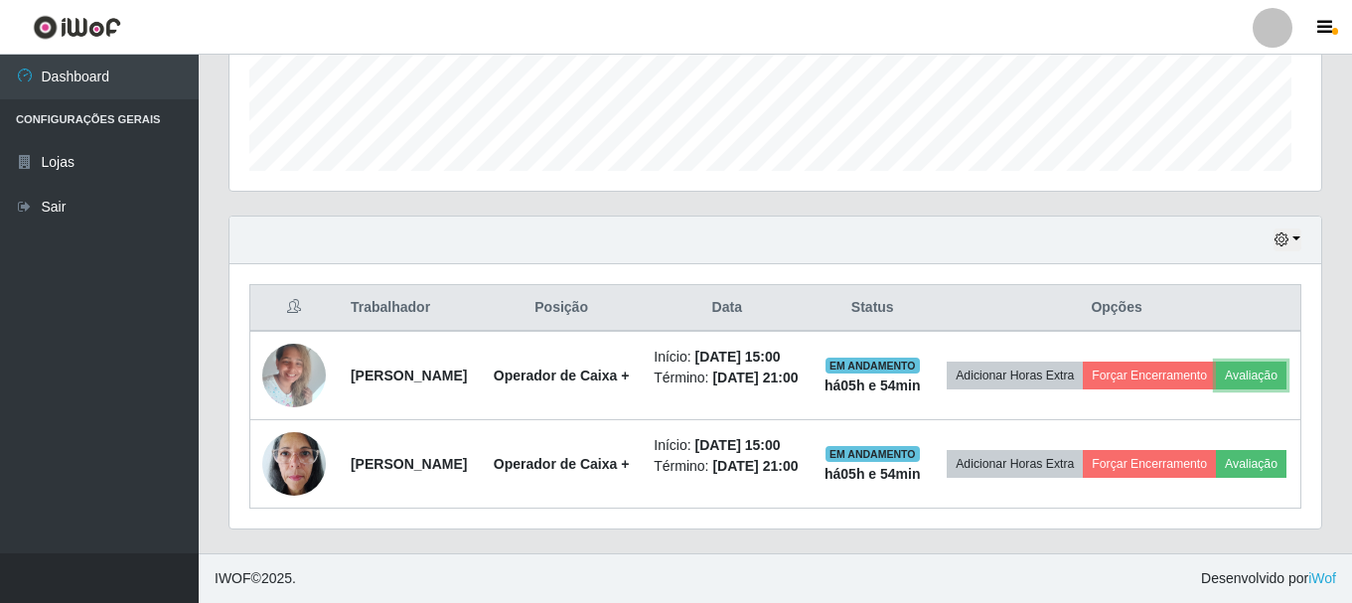
scroll to position [412, 1091]
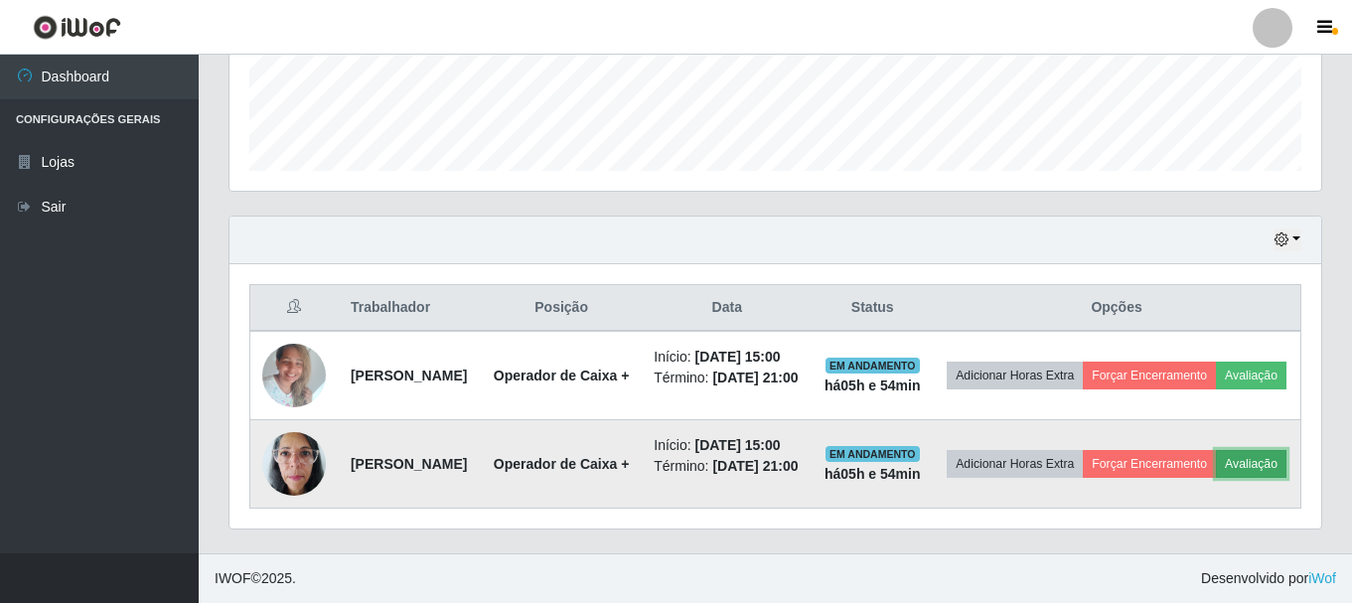
click at [1216, 475] on button "Avaliação" at bounding box center [1251, 464] width 71 height 28
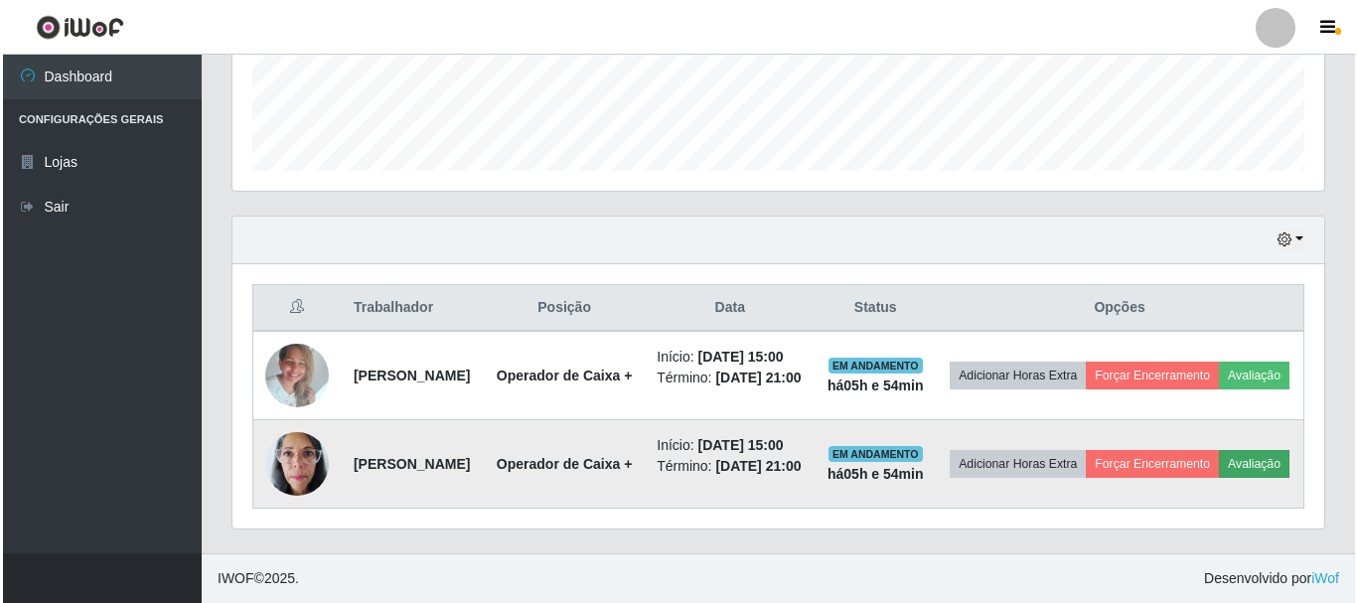
scroll to position [412, 1081]
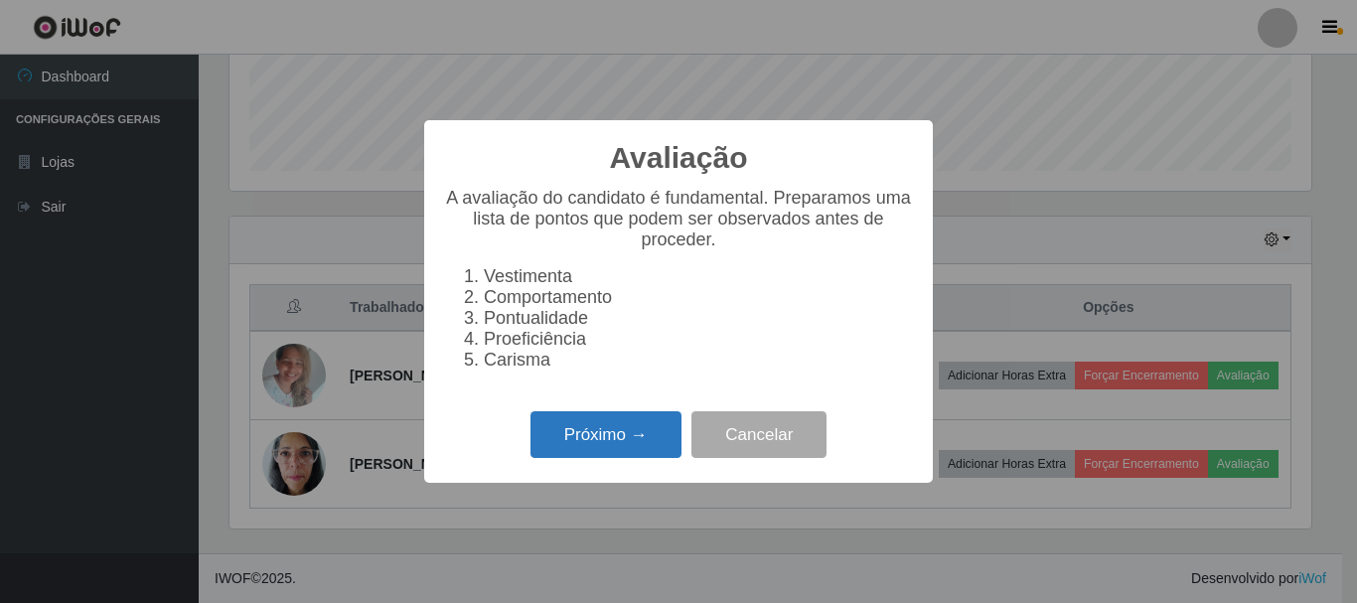
click at [649, 450] on button "Próximo →" at bounding box center [605, 434] width 151 height 47
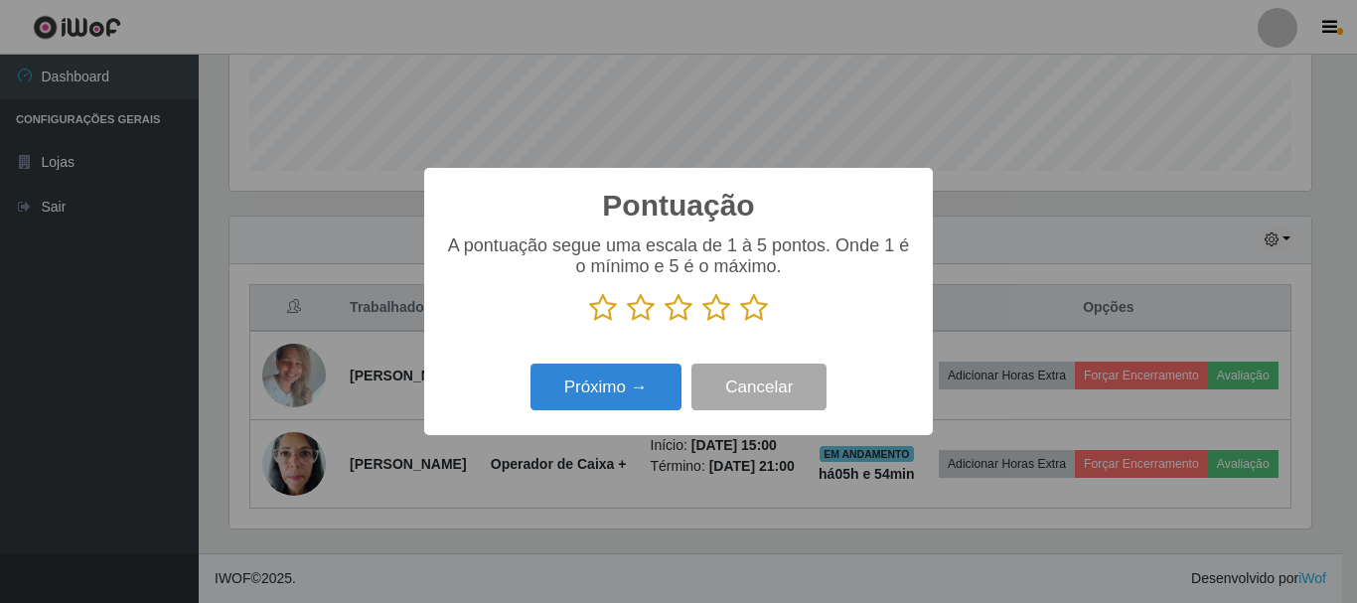
scroll to position [992684, 992015]
click at [749, 309] on icon at bounding box center [754, 308] width 28 height 30
click at [740, 323] on input "radio" at bounding box center [740, 323] width 0 height 0
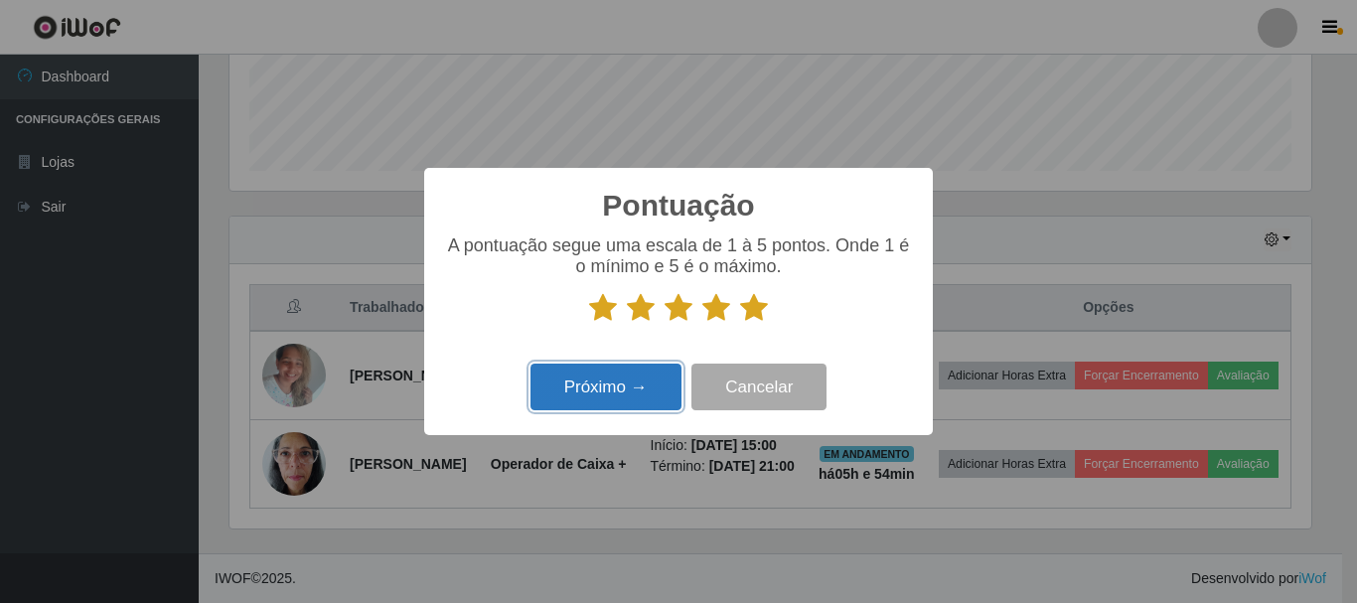
click at [634, 389] on button "Próximo →" at bounding box center [605, 386] width 151 height 47
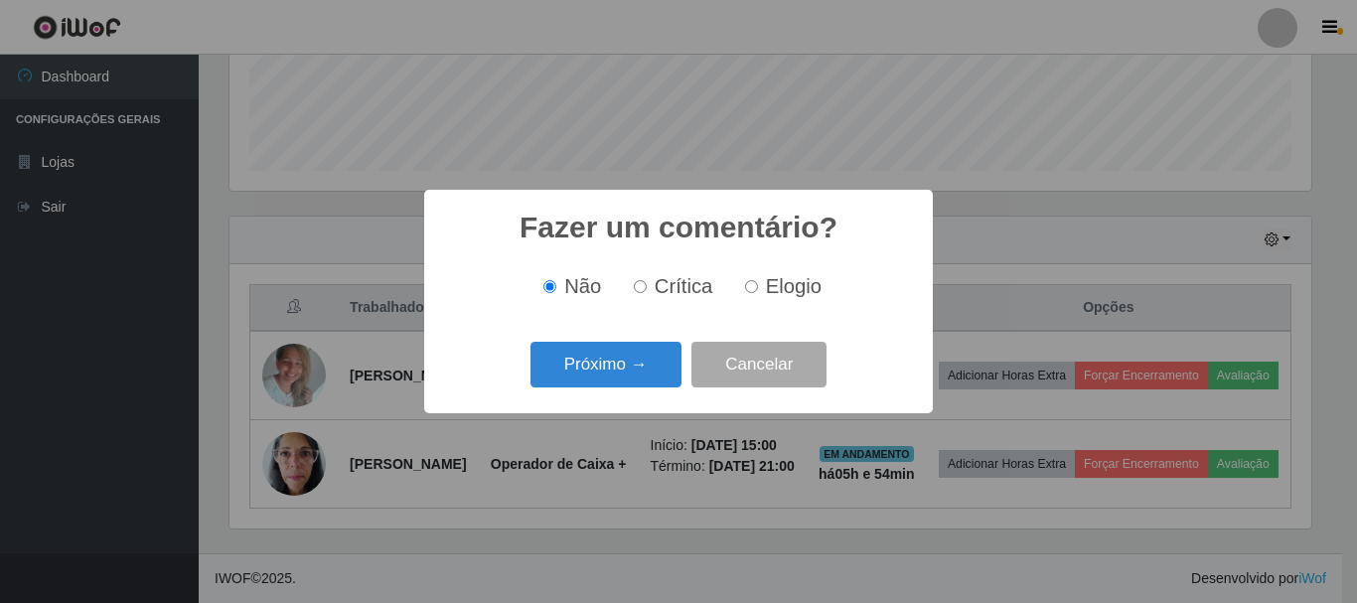
click at [634, 388] on button "Próximo →" at bounding box center [605, 365] width 151 height 47
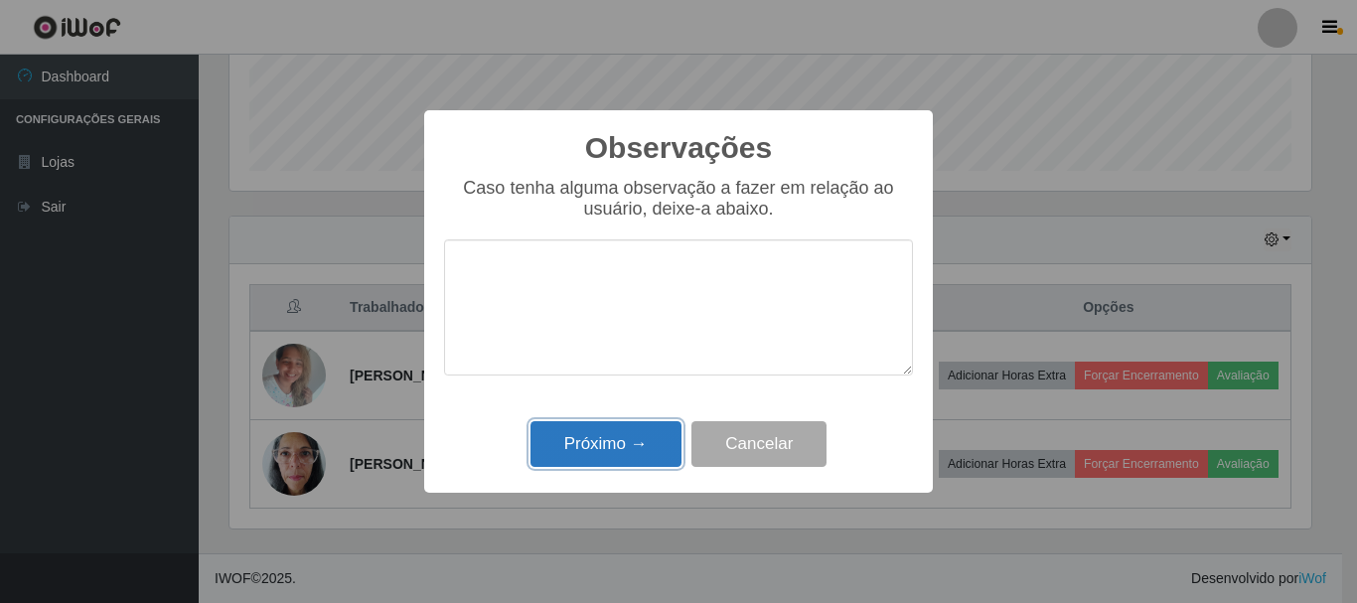
click at [637, 438] on button "Próximo →" at bounding box center [605, 444] width 151 height 47
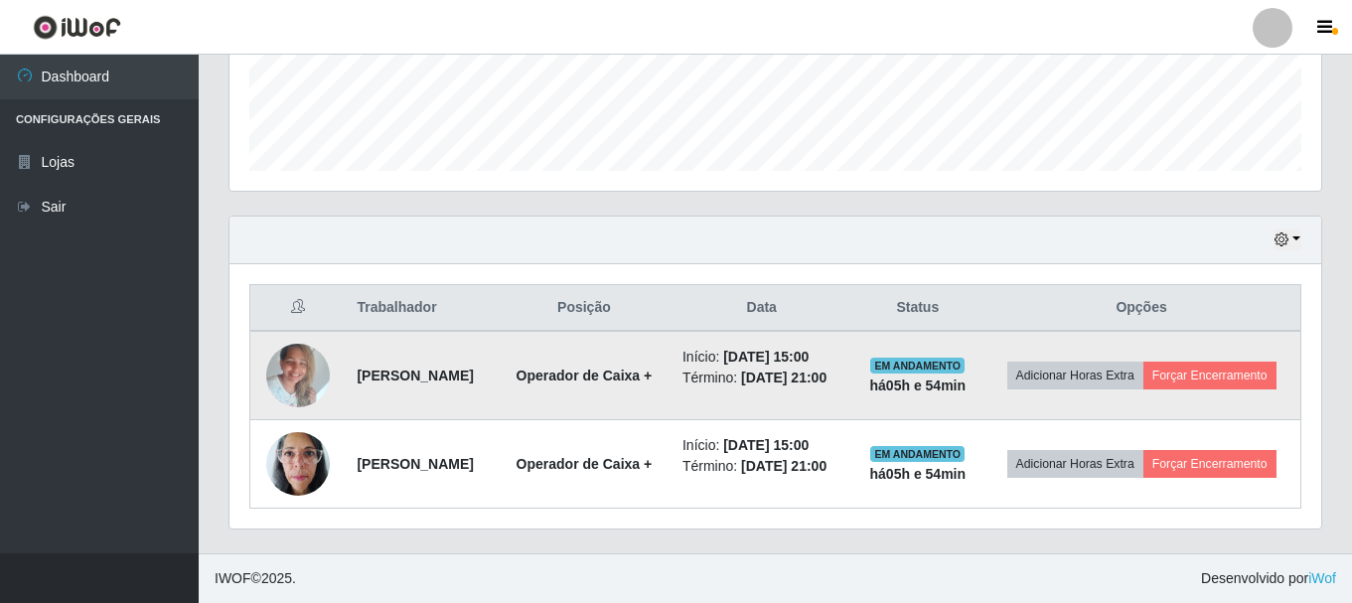
scroll to position [569, 0]
click at [1171, 366] on button "Forçar Encerramento" at bounding box center [1209, 375] width 133 height 28
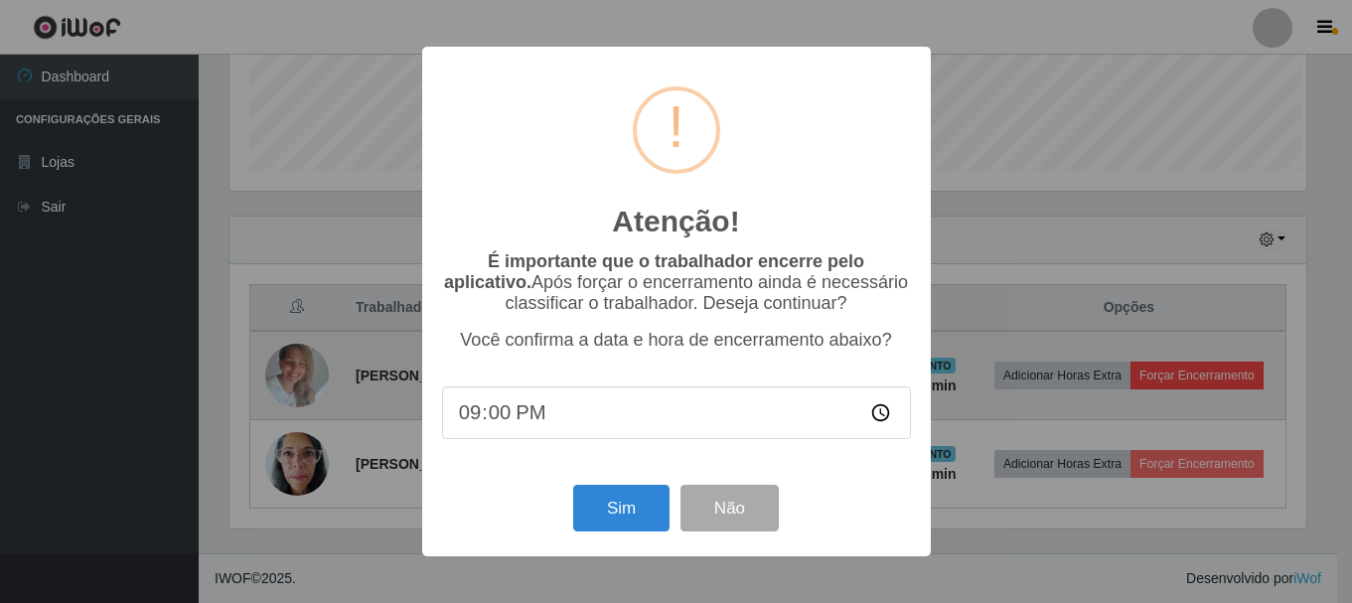
scroll to position [412, 1081]
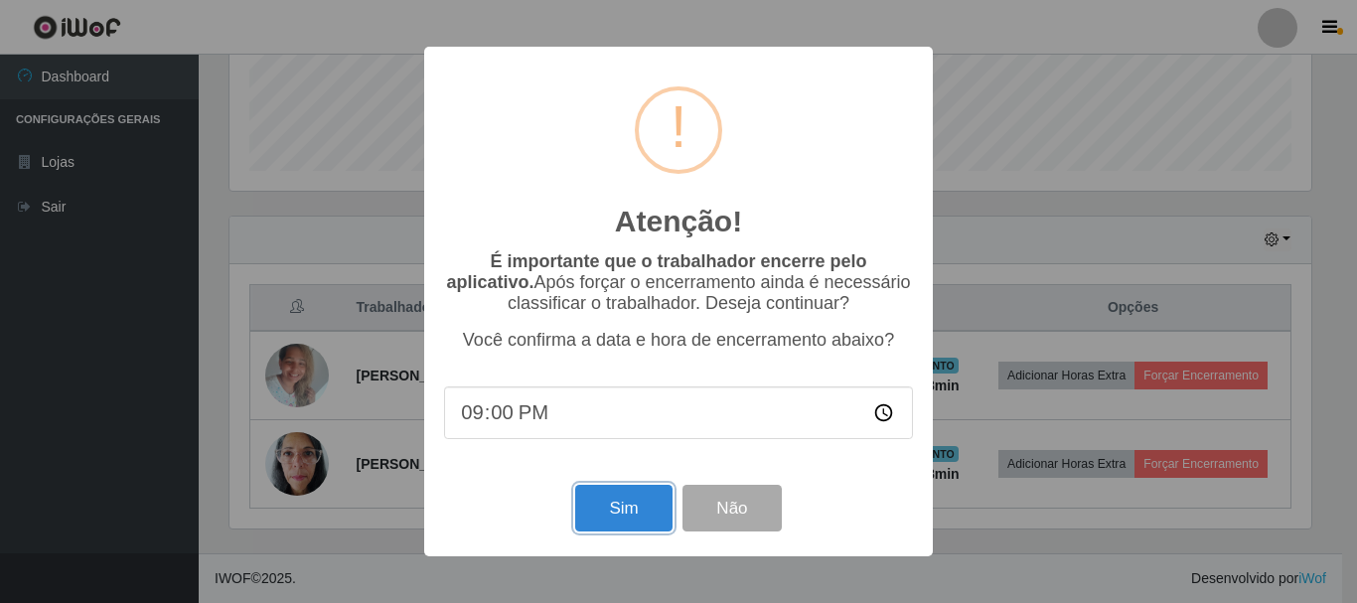
click at [635, 515] on button "Sim" at bounding box center [623, 508] width 96 height 47
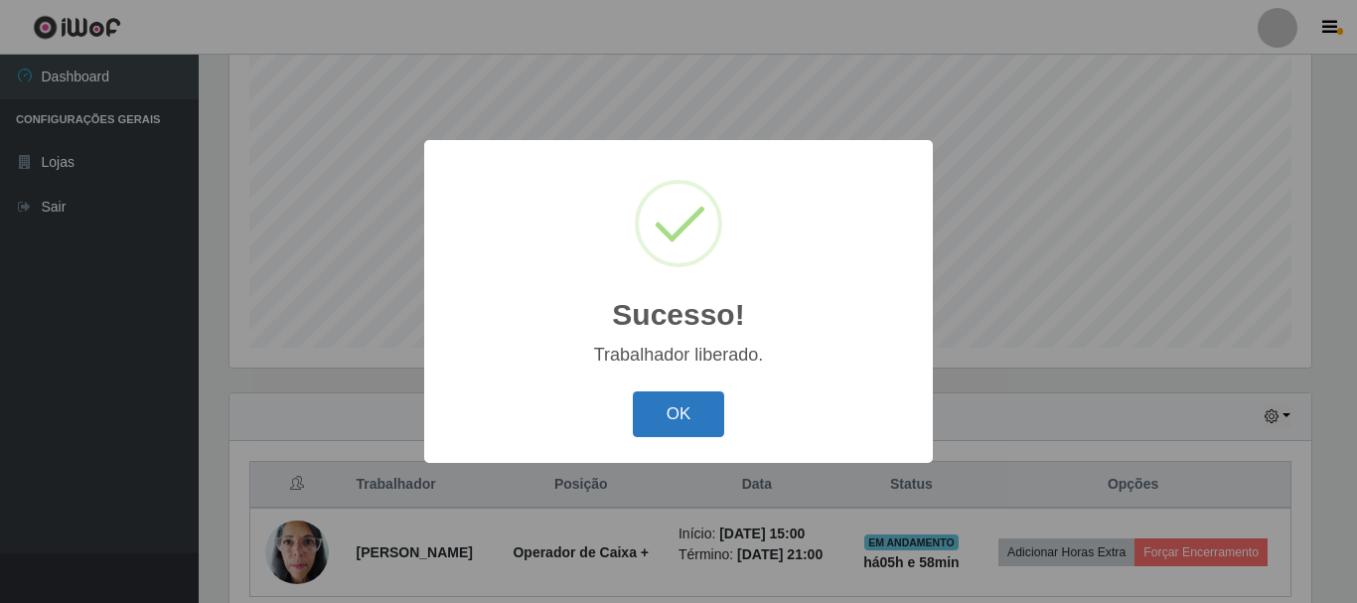
click at [681, 413] on button "OK" at bounding box center [679, 414] width 92 height 47
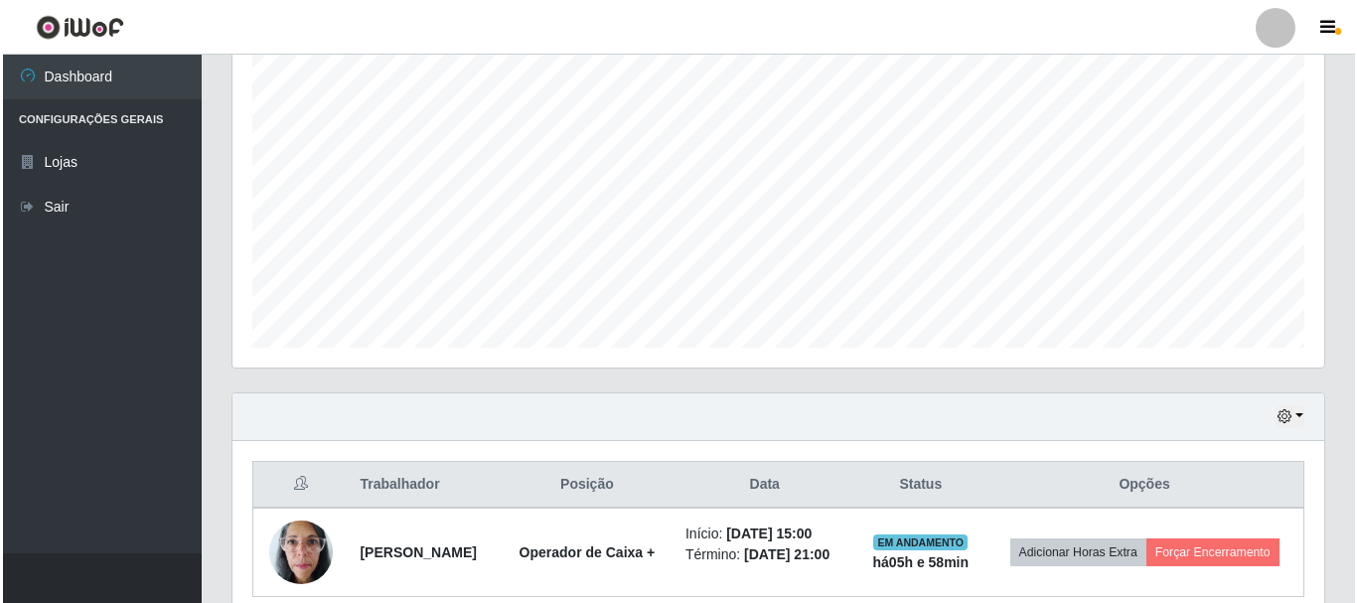
scroll to position [462, 0]
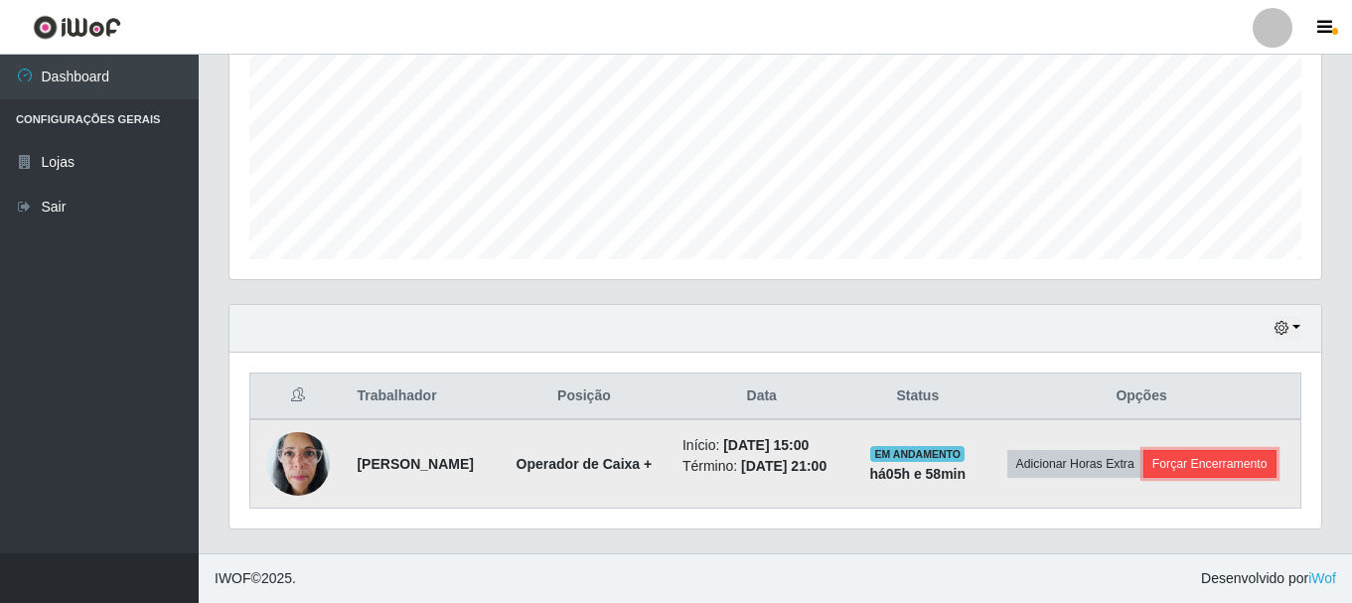
click at [1203, 475] on button "Forçar Encerramento" at bounding box center [1209, 464] width 133 height 28
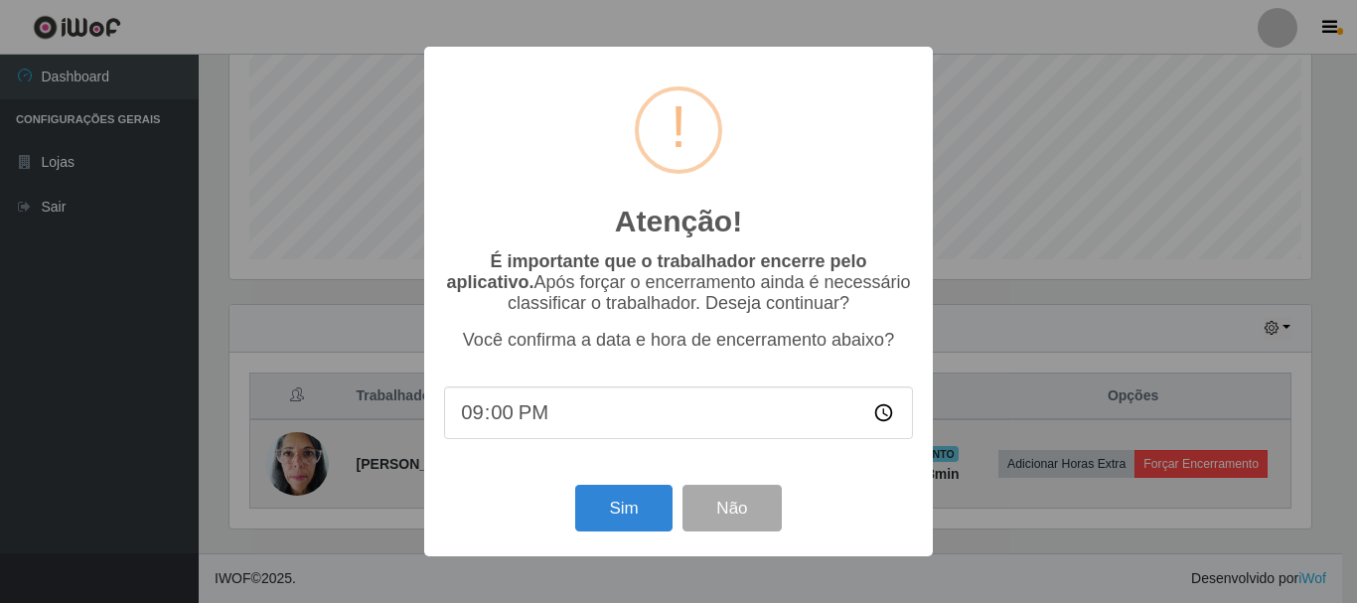
scroll to position [412, 1081]
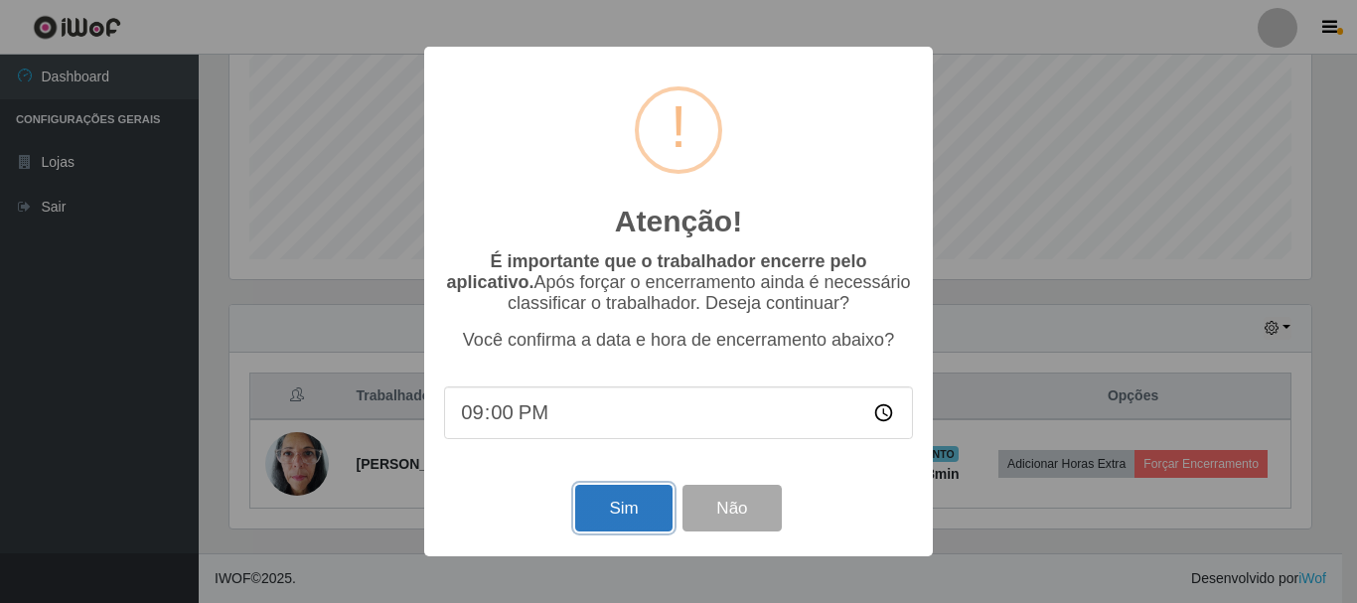
click at [635, 508] on button "Sim" at bounding box center [623, 508] width 96 height 47
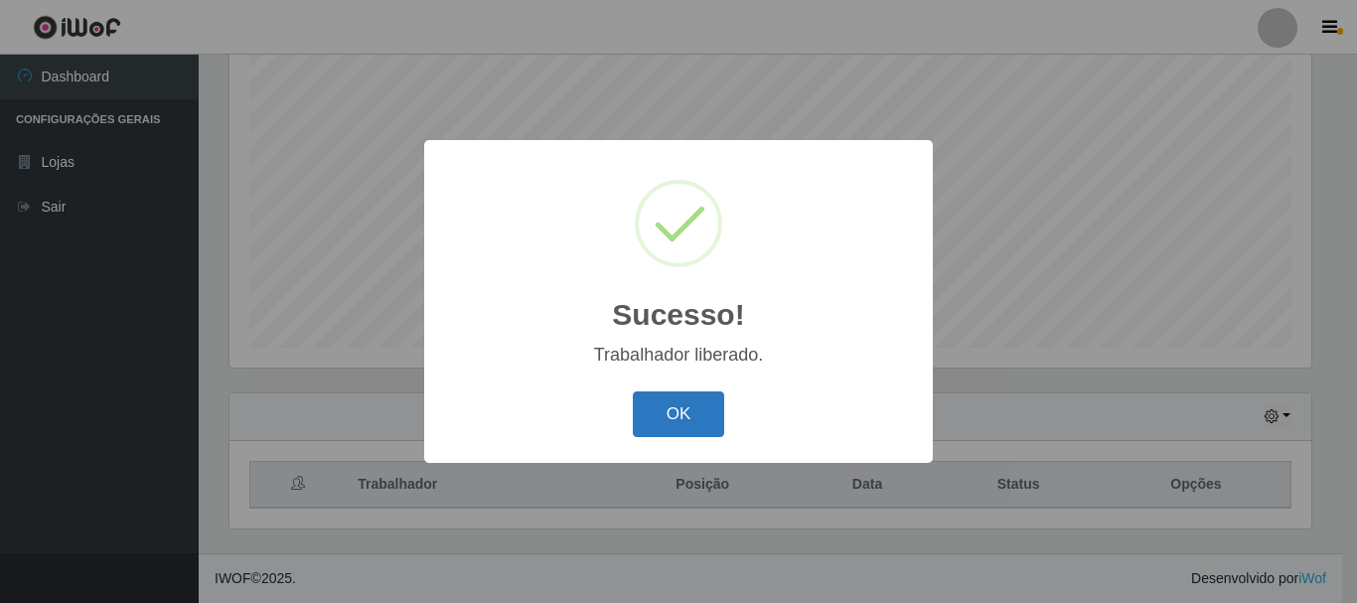
click at [693, 401] on button "OK" at bounding box center [679, 414] width 92 height 47
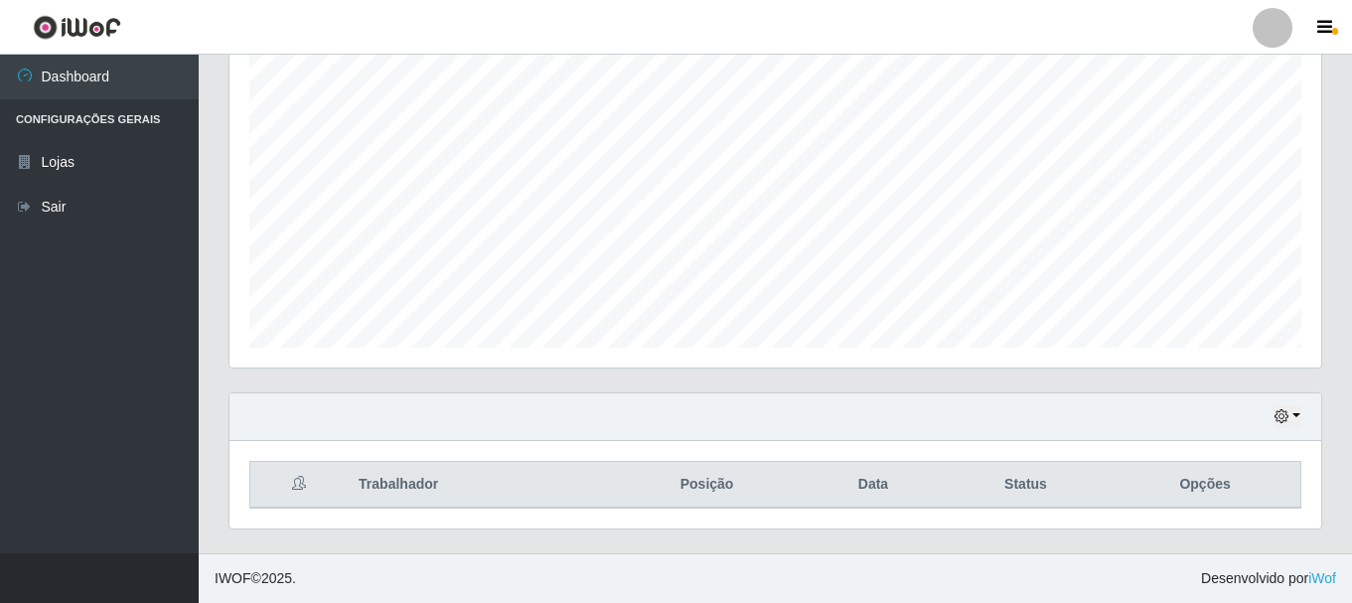
scroll to position [0, 0]
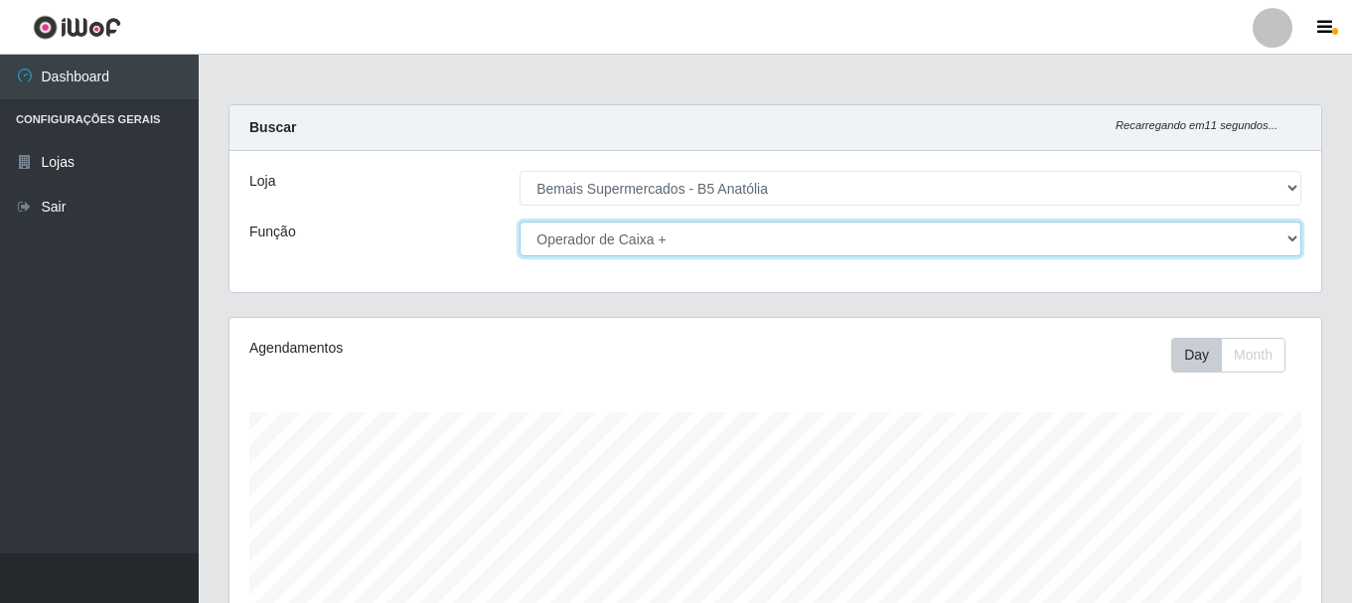
click at [577, 248] on select "[Selecione...] ASG ASG + ASG ++ Auxiliar de Estacionamento Auxiliar de Estacion…" at bounding box center [910, 238] width 782 height 35
click at [519, 221] on select "[Selecione...] ASG ASG + ASG ++ Auxiliar de Estacionamento Auxiliar de Estacion…" at bounding box center [910, 238] width 782 height 35
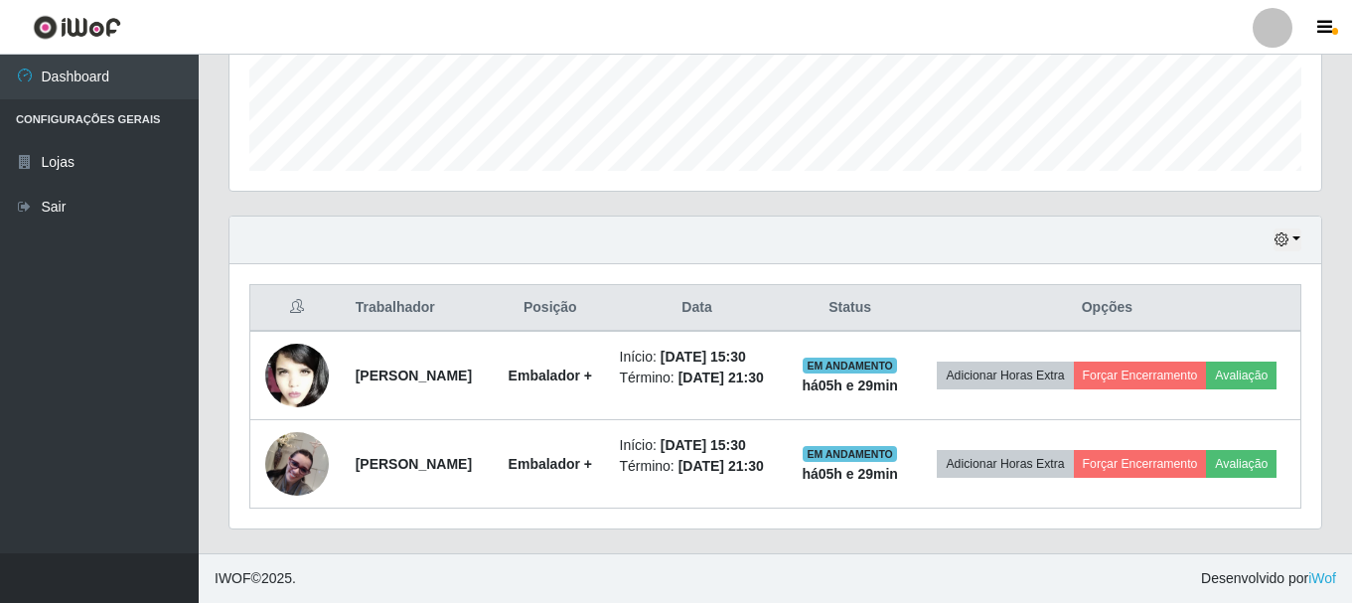
scroll to position [569, 0]
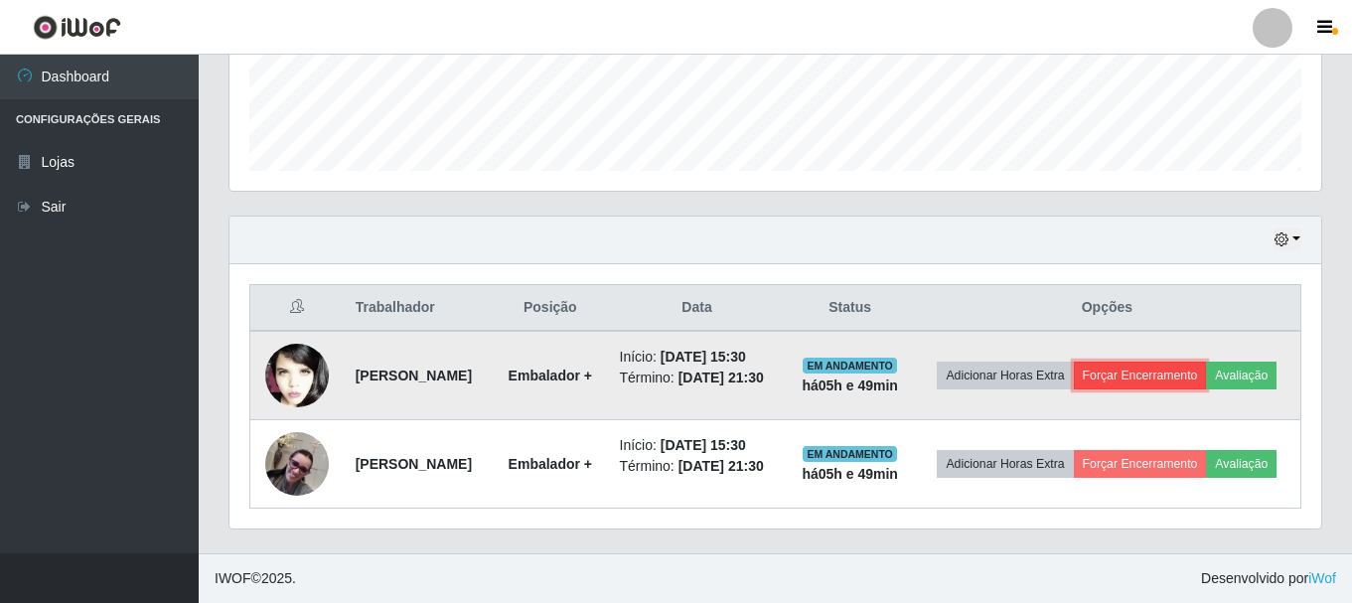
click at [1207, 361] on button "Forçar Encerramento" at bounding box center [1140, 375] width 133 height 28
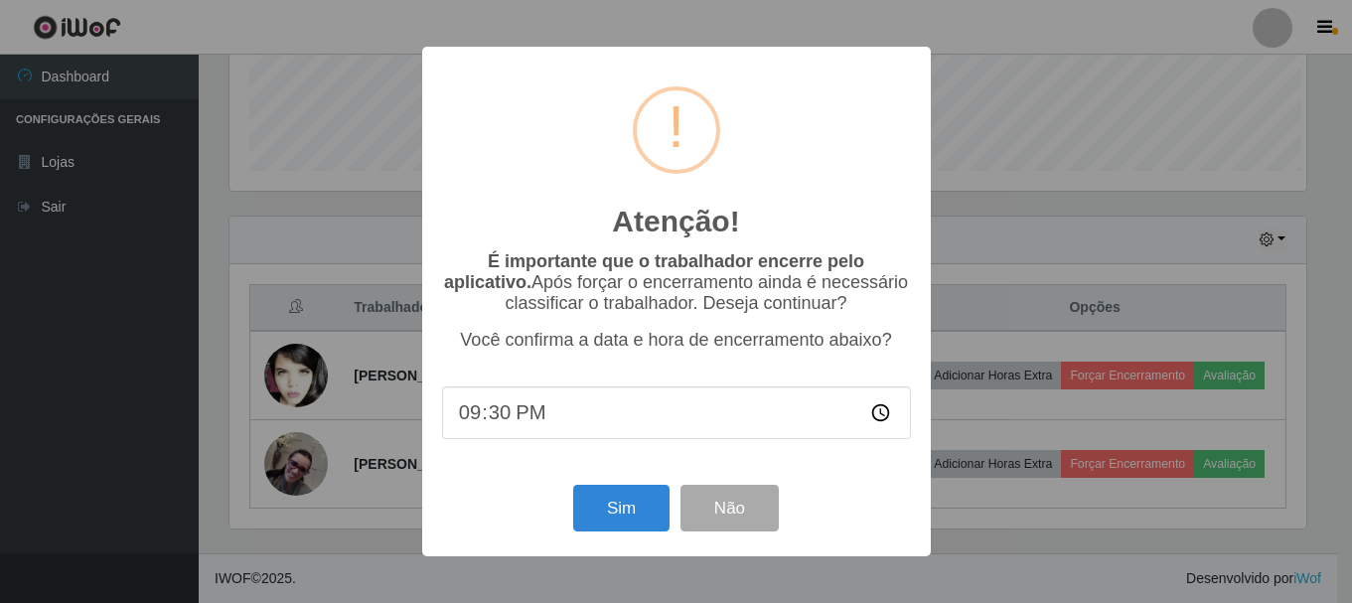
scroll to position [412, 1081]
drag, startPoint x: 592, startPoint y: 515, endPoint x: 610, endPoint y: 508, distance: 19.2
click at [594, 515] on button "Sim" at bounding box center [623, 508] width 96 height 47
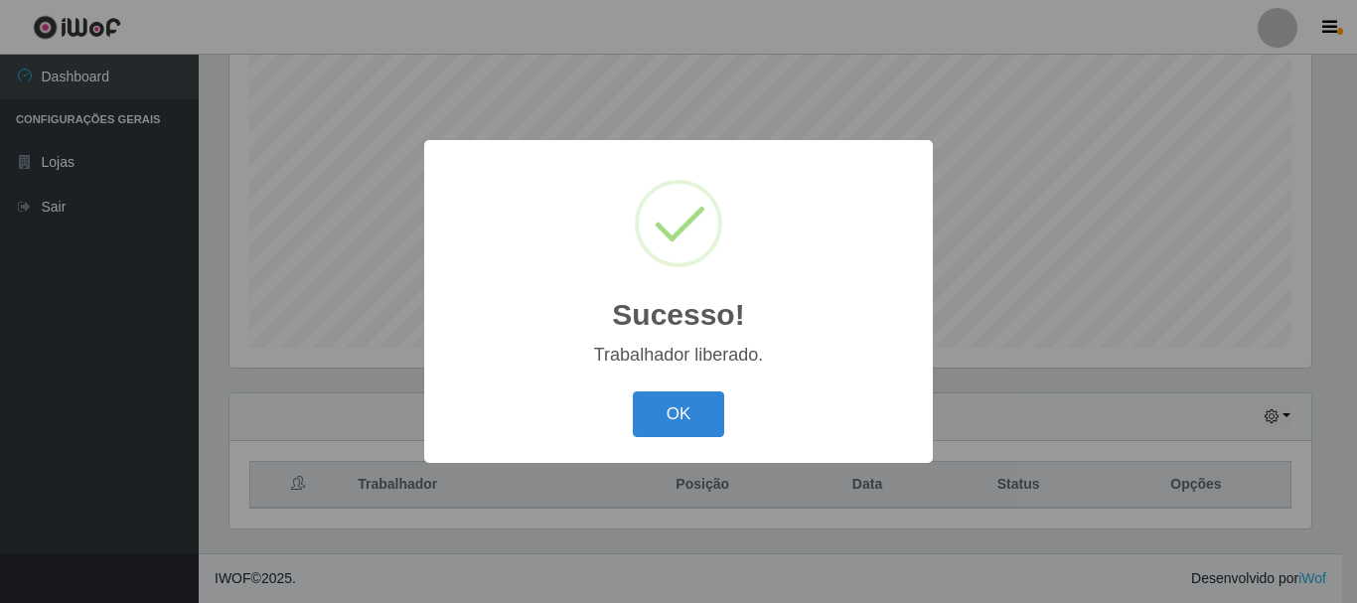
click at [1178, 436] on div "Sucesso! × Trabalhador liberado. OK Cancel" at bounding box center [678, 301] width 1357 height 603
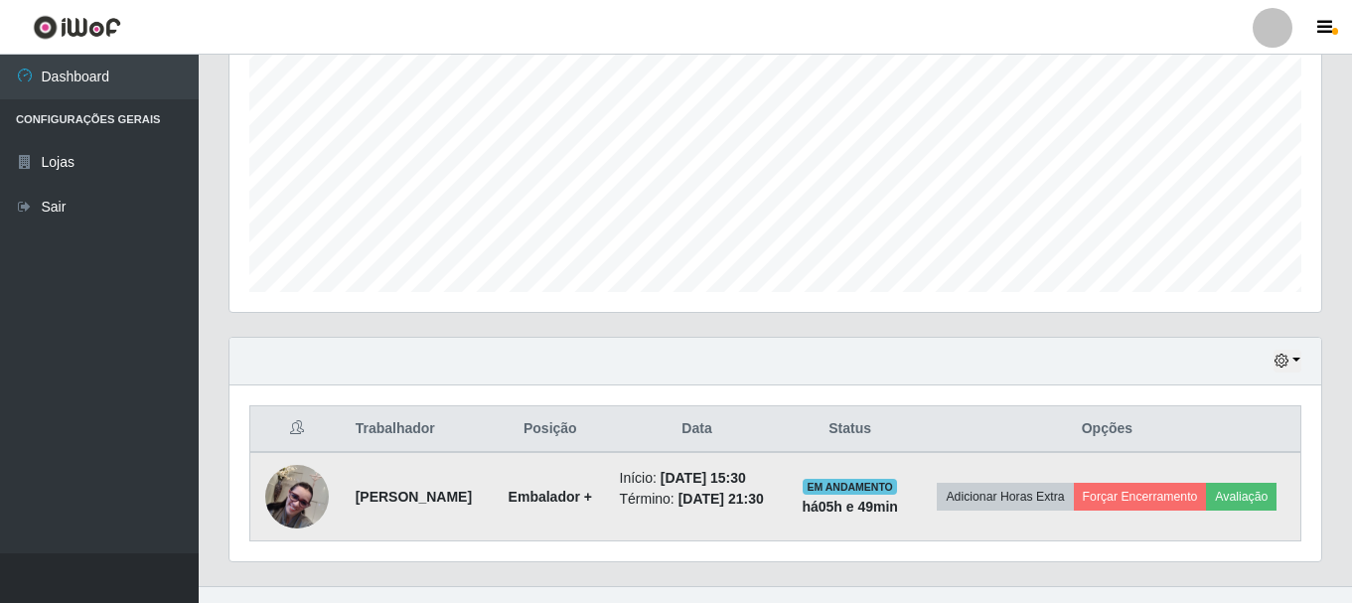
scroll to position [466, 0]
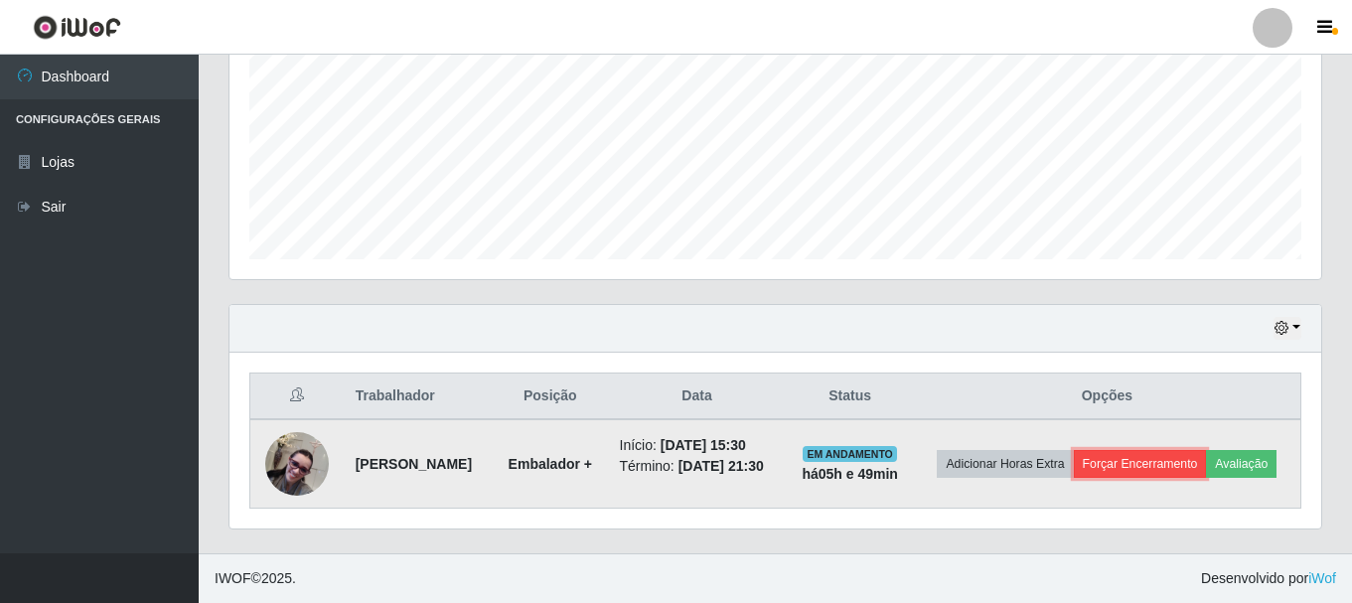
click at [1197, 456] on button "Forçar Encerramento" at bounding box center [1140, 464] width 133 height 28
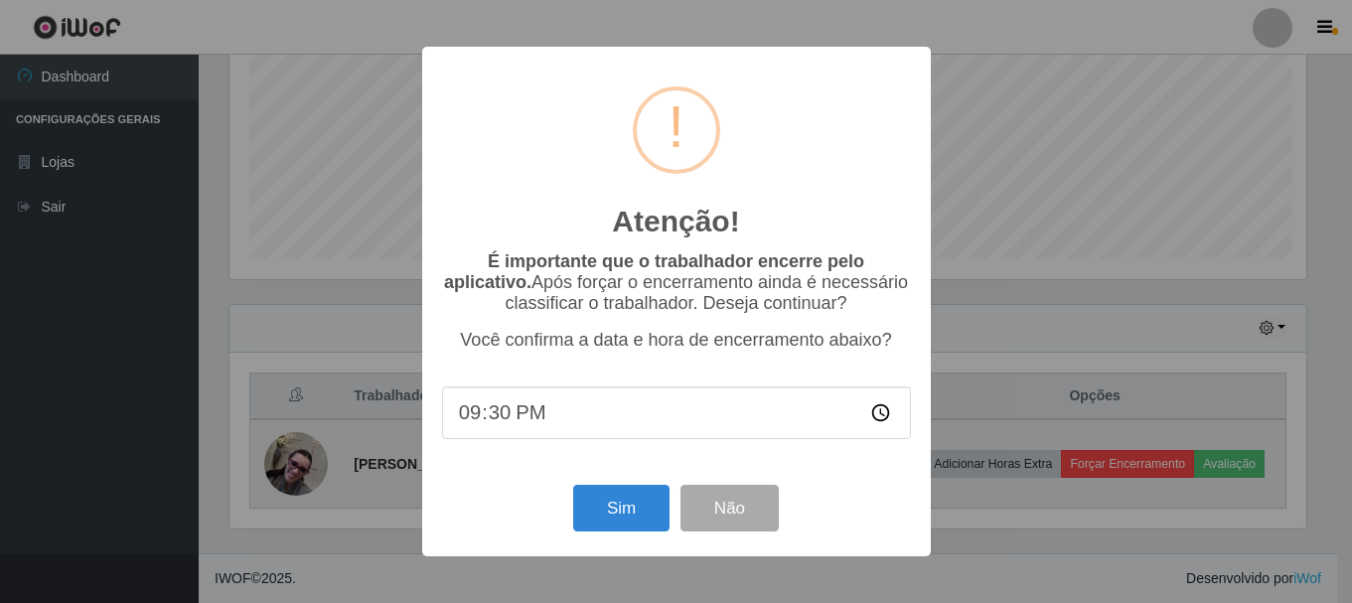
scroll to position [412, 1081]
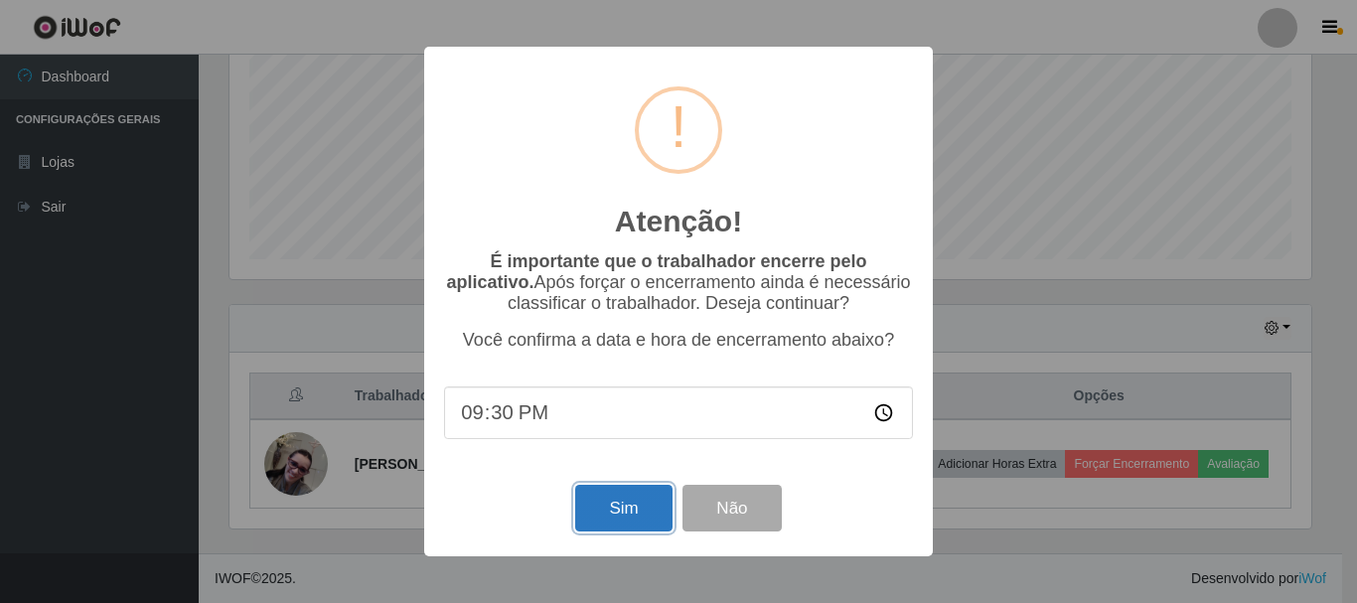
click at [623, 502] on button "Sim" at bounding box center [623, 508] width 96 height 47
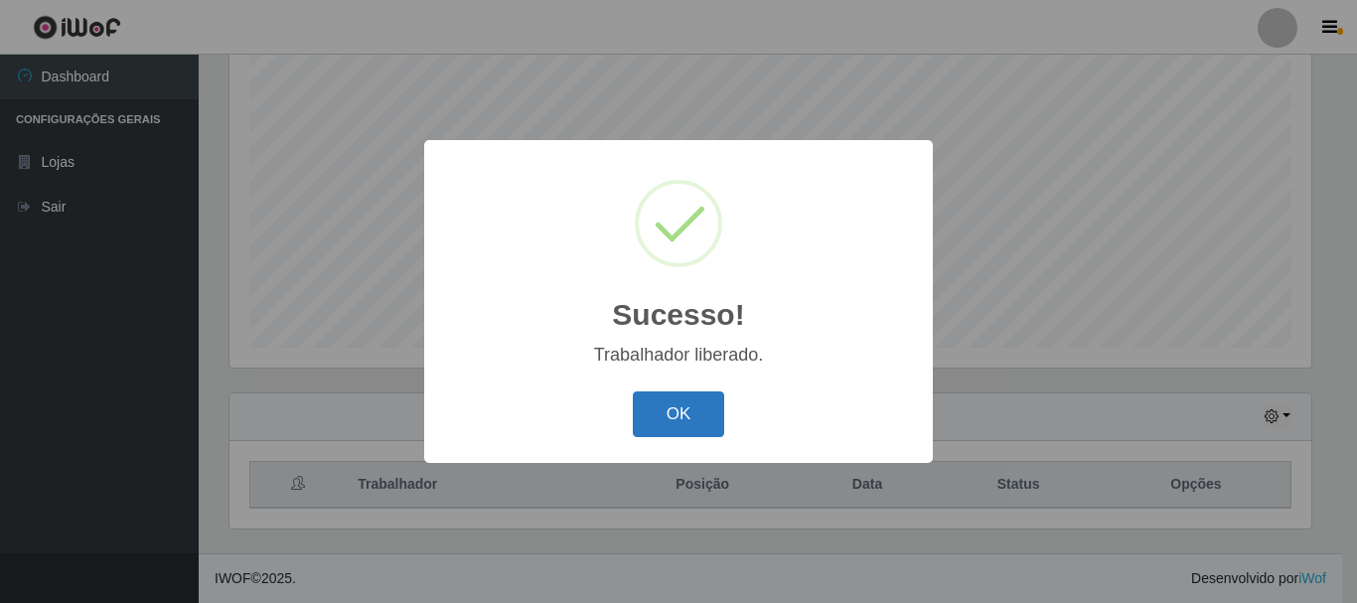
click at [663, 422] on button "OK" at bounding box center [679, 414] width 92 height 47
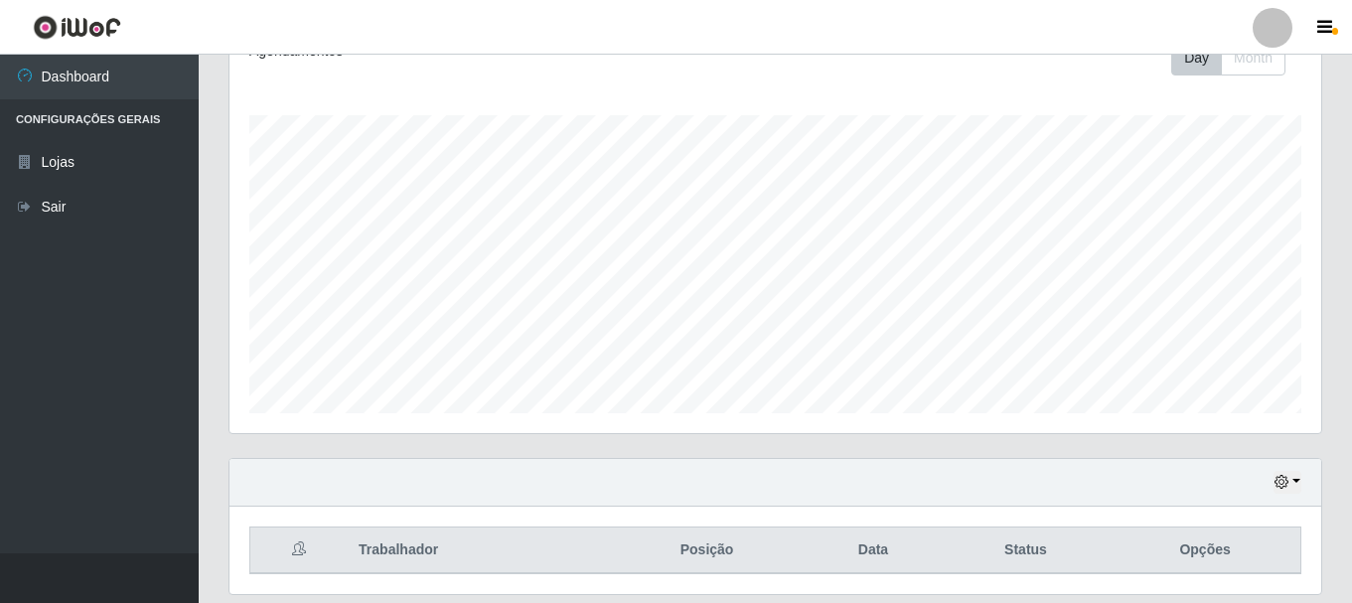
scroll to position [65, 0]
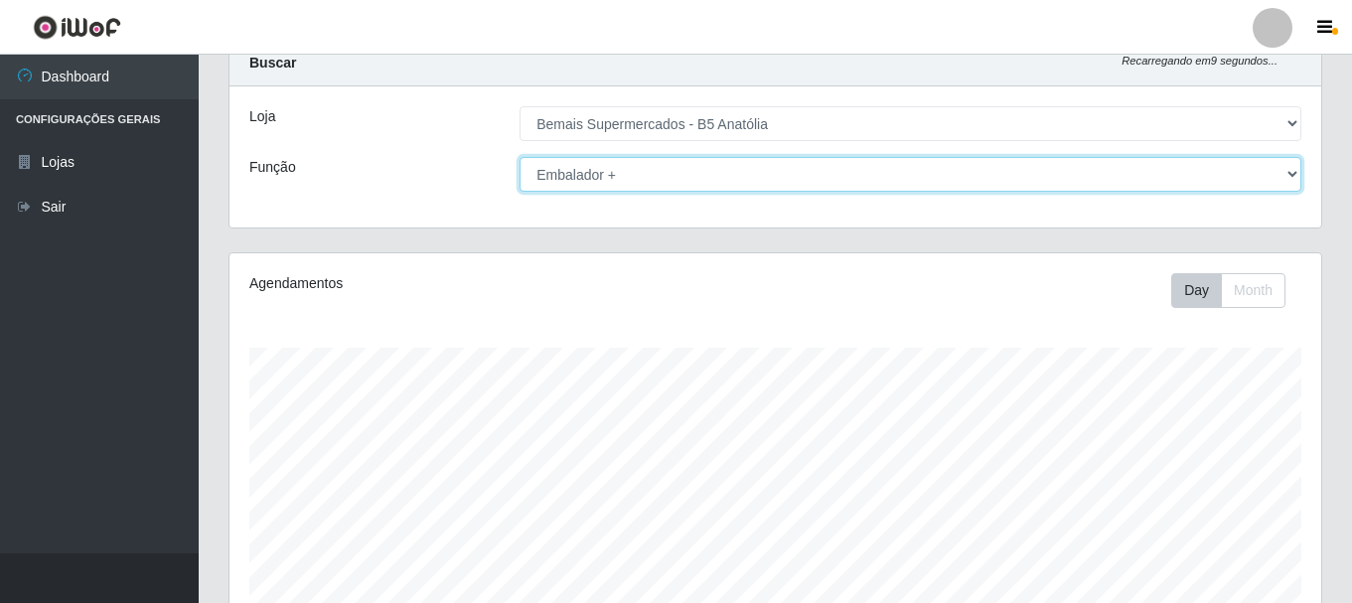
click at [841, 179] on select "[Selecione...] ASG ASG + ASG ++ Auxiliar de Estacionamento Auxiliar de Estacion…" at bounding box center [910, 174] width 782 height 35
select select "[Selecione...]"
click at [519, 157] on select "[Selecione...] ASG ASG + ASG ++ Auxiliar de Estacionamento Auxiliar de Estacion…" at bounding box center [910, 174] width 782 height 35
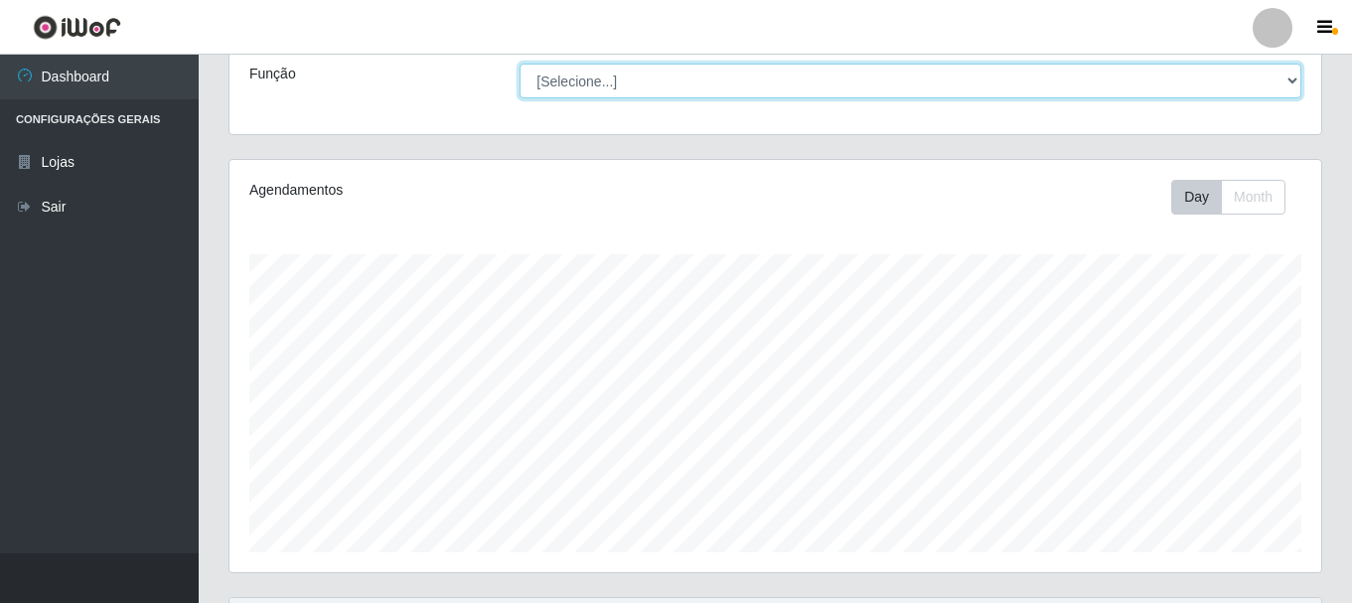
scroll to position [362, 0]
